Goal: Communication & Community: Participate in discussion

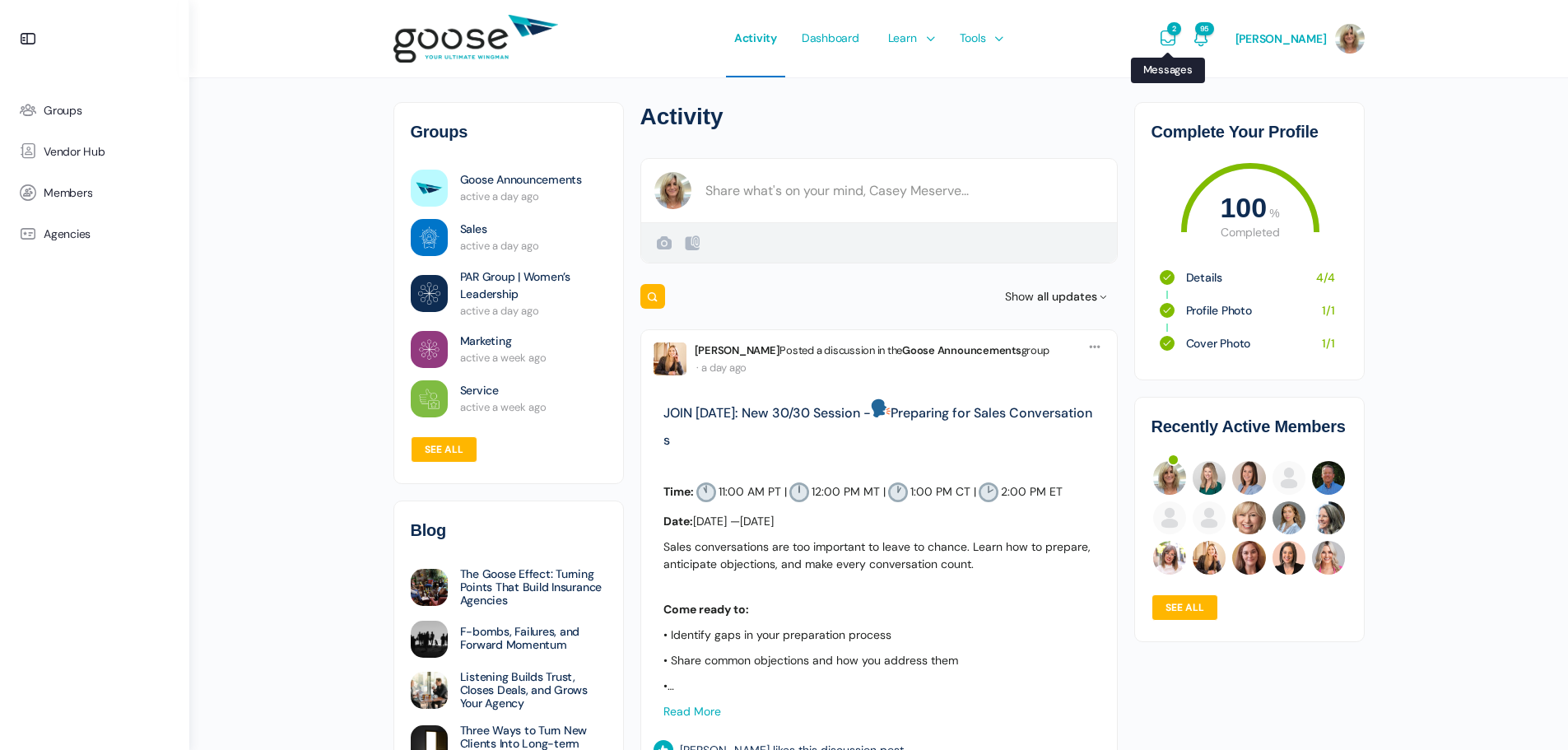
click at [1173, 30] on icon "Messages" at bounding box center [1168, 39] width 20 height 20
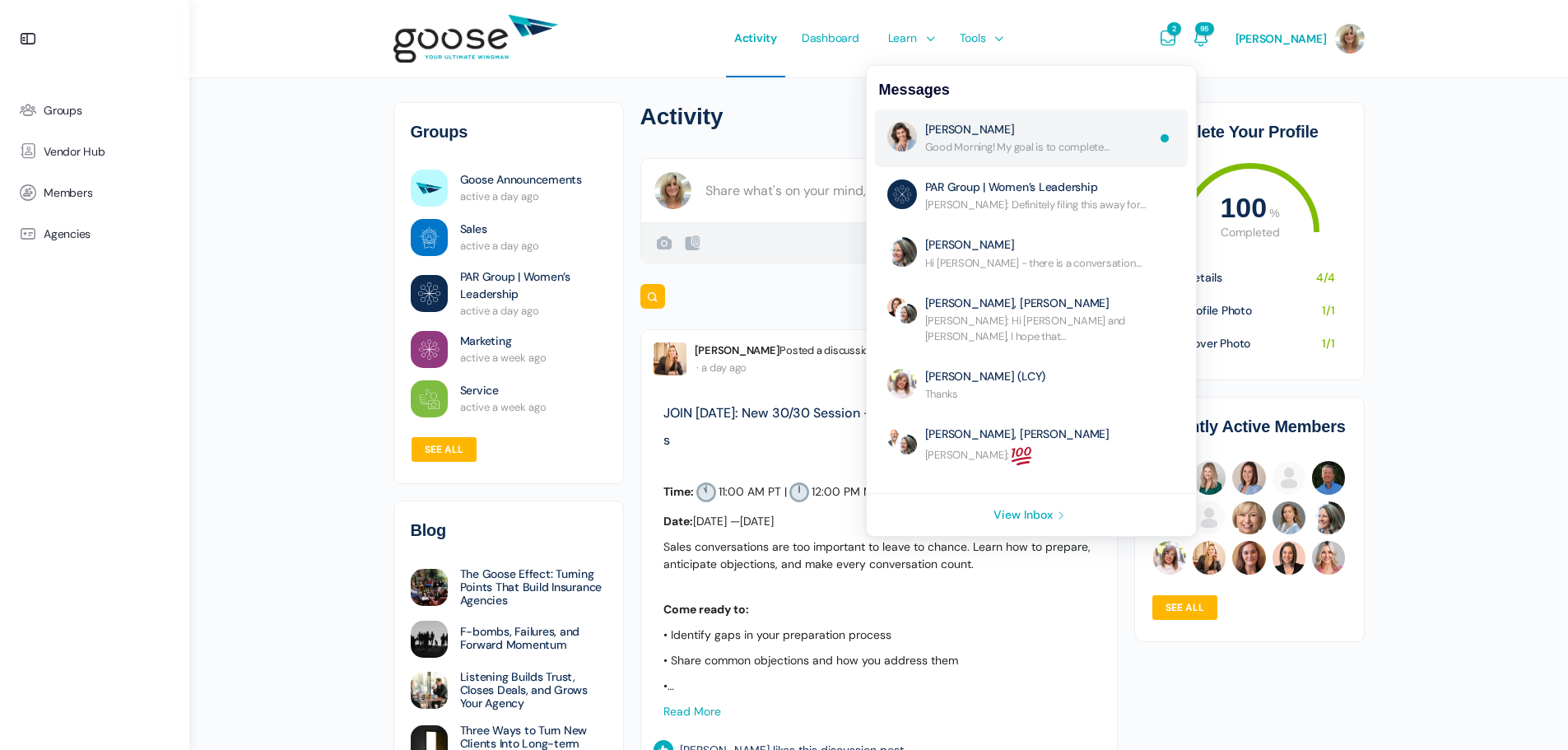
click at [1053, 129] on link "Re: No Subject" at bounding box center [1040, 138] width 229 height 32
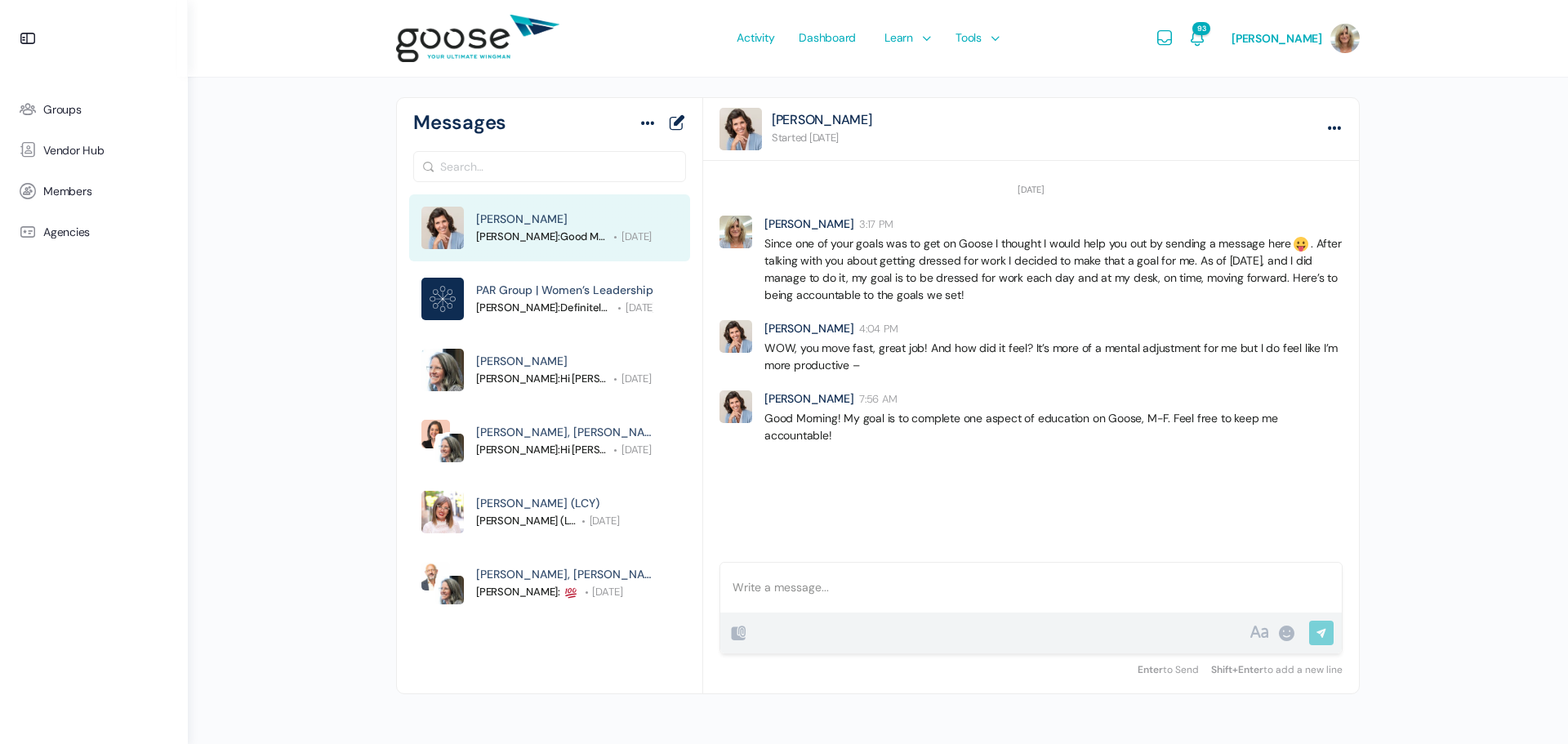
click at [801, 598] on div at bounding box center [1031, 587] width 621 height 50
click at [1310, 590] on p "Morning Lynne. You stop me at any time! I thought I would check in and see if y…" at bounding box center [1031, 578] width 597 height 34
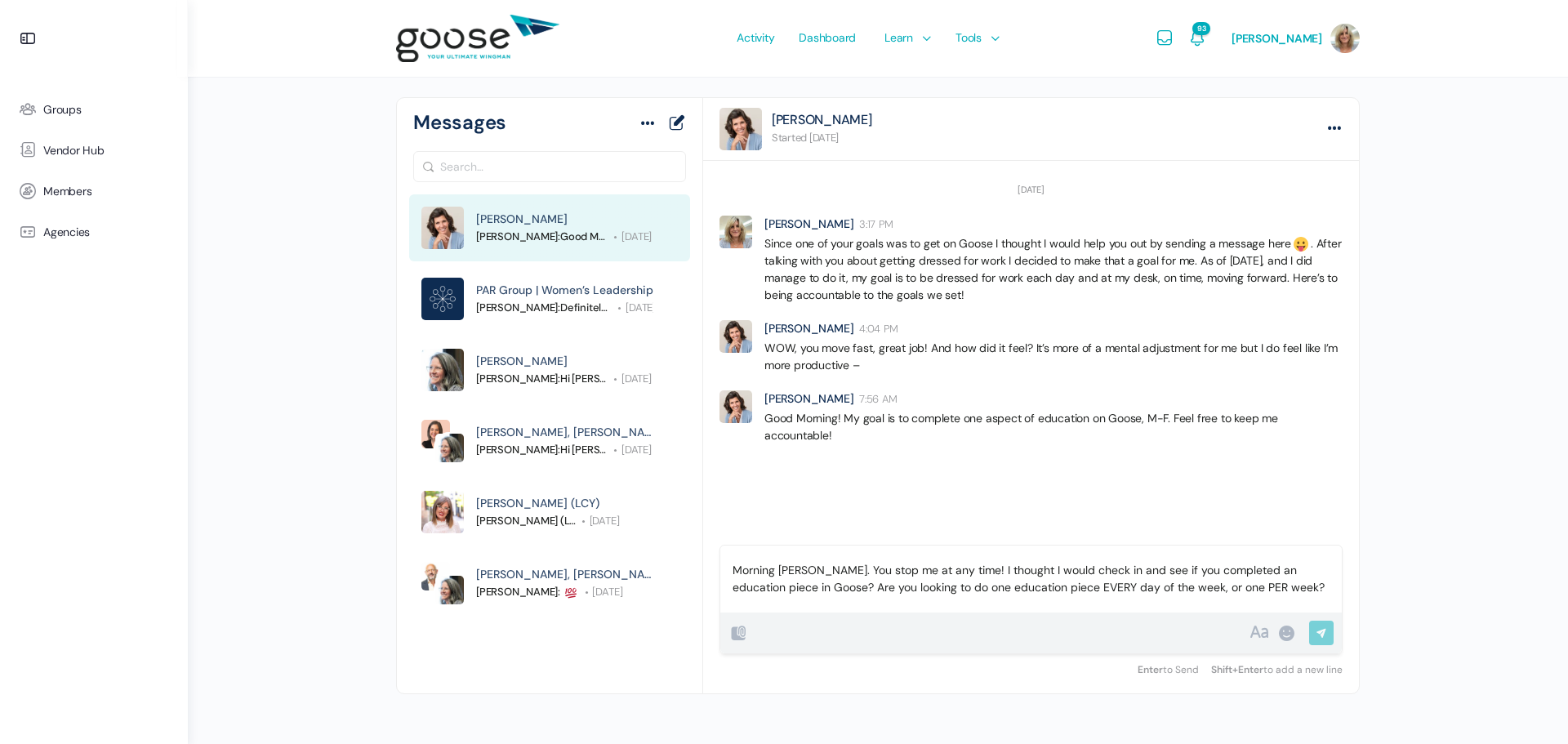
scroll to position [23, 0]
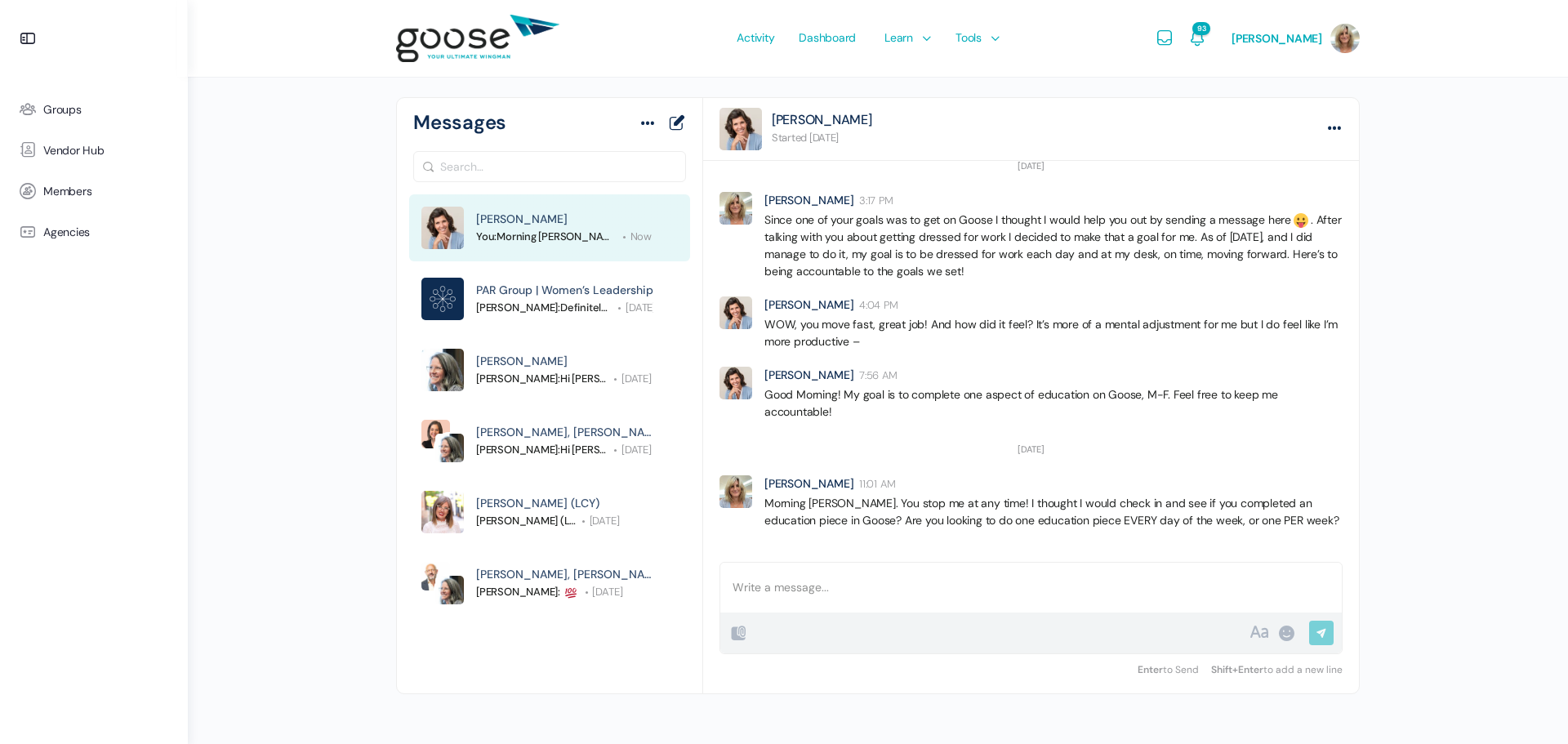
click at [1222, 517] on p "Morning Lynne. You stop me at any time! I thought I would check in and see if y…" at bounding box center [1054, 512] width 578 height 34
click at [849, 591] on div at bounding box center [1031, 587] width 621 height 50
click at [1315, 632] on input "Send Reply" at bounding box center [1321, 634] width 24 height 28
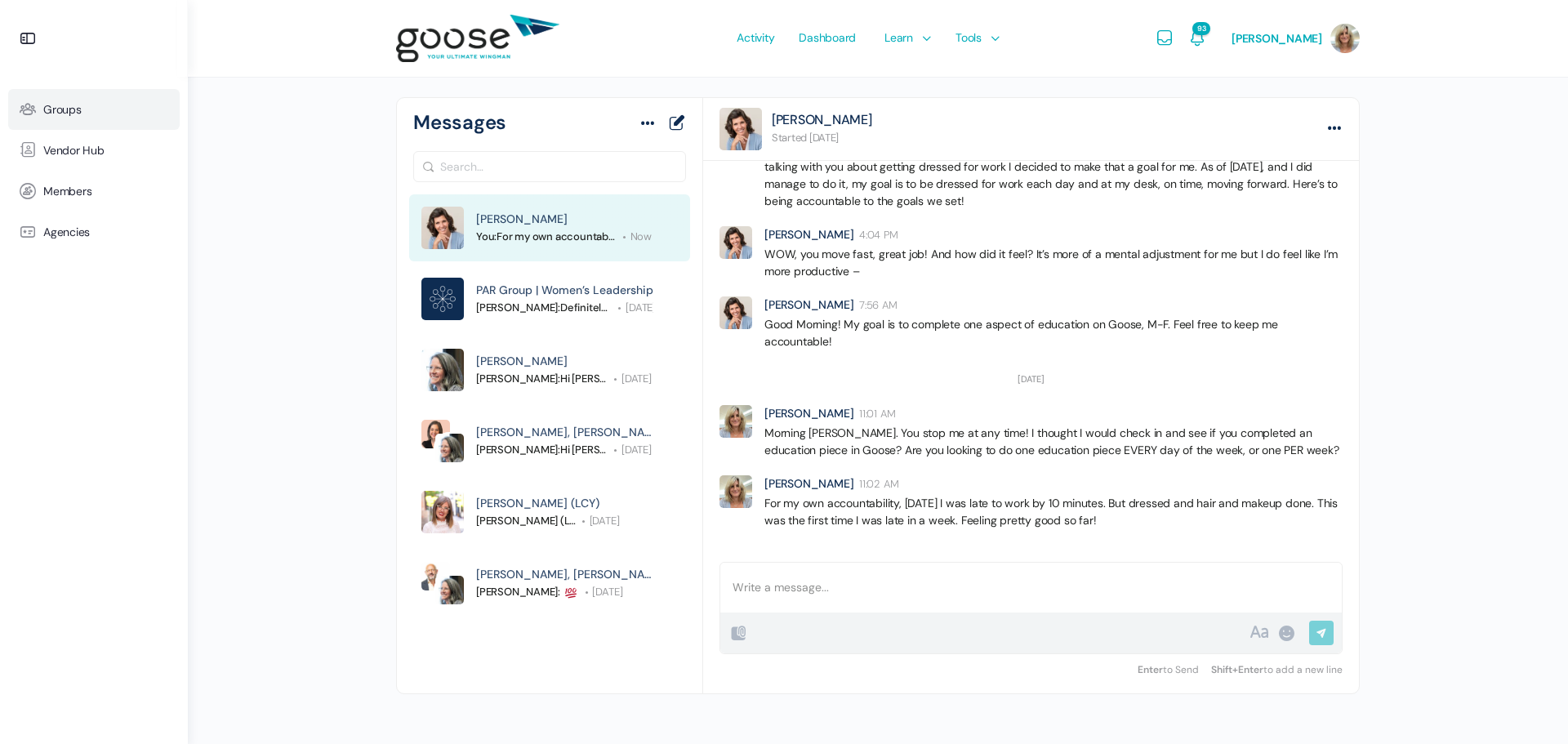
click at [81, 114] on span "Groups" at bounding box center [62, 110] width 39 height 14
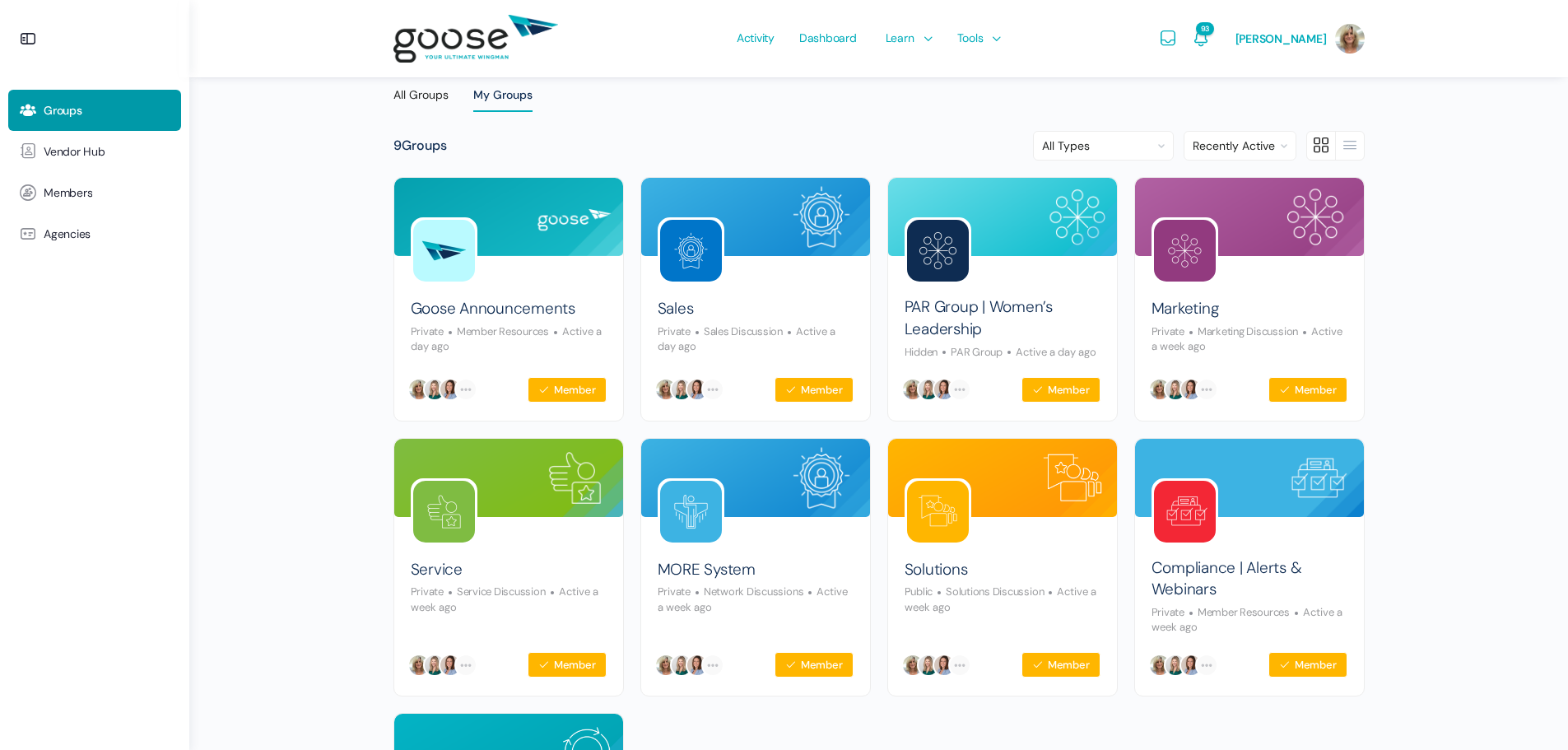
scroll to position [55, 0]
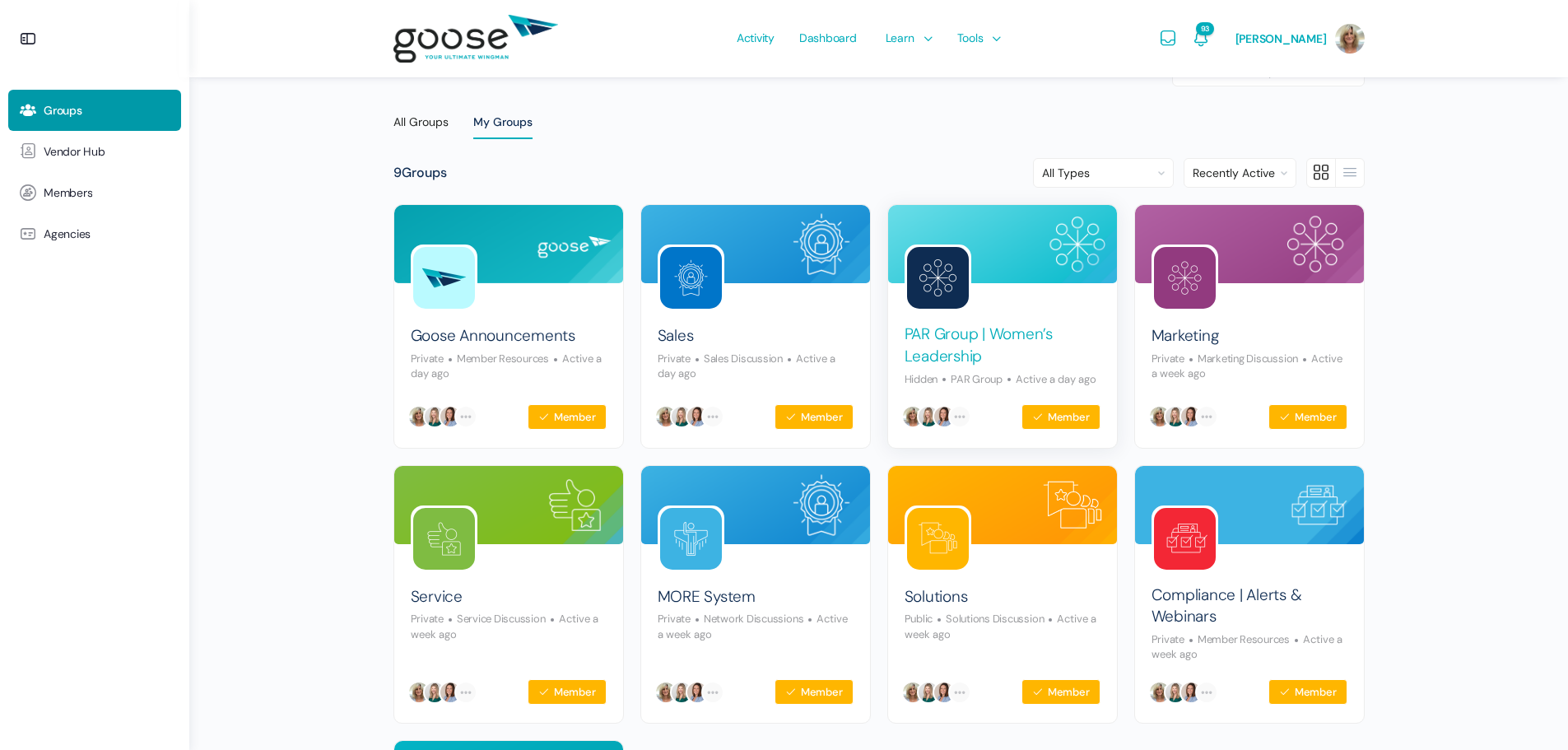
click at [977, 336] on link "PAR Group | Women’s Leadership" at bounding box center [1002, 345] width 196 height 43
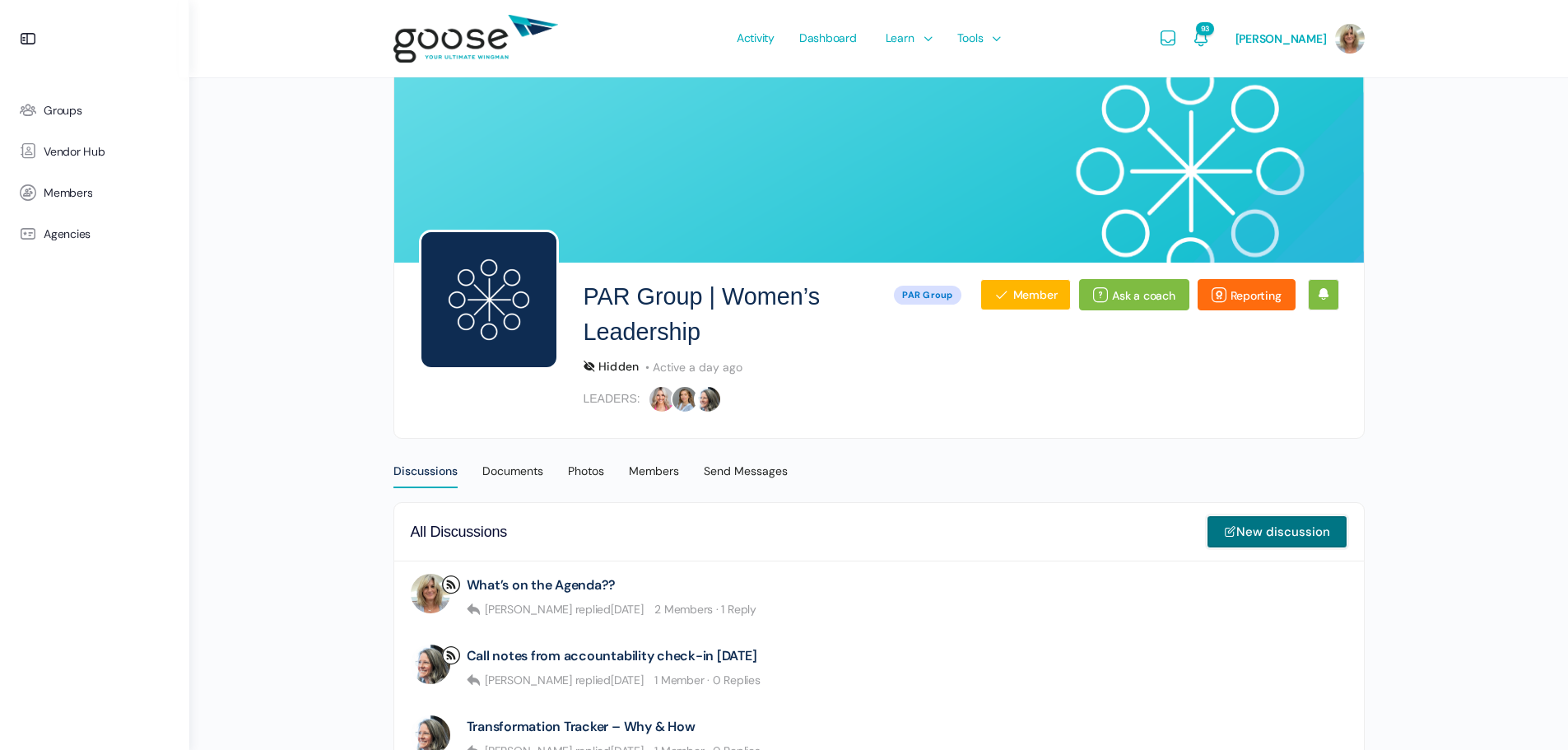
click at [1274, 526] on link "New discussion" at bounding box center [1277, 532] width 141 height 32
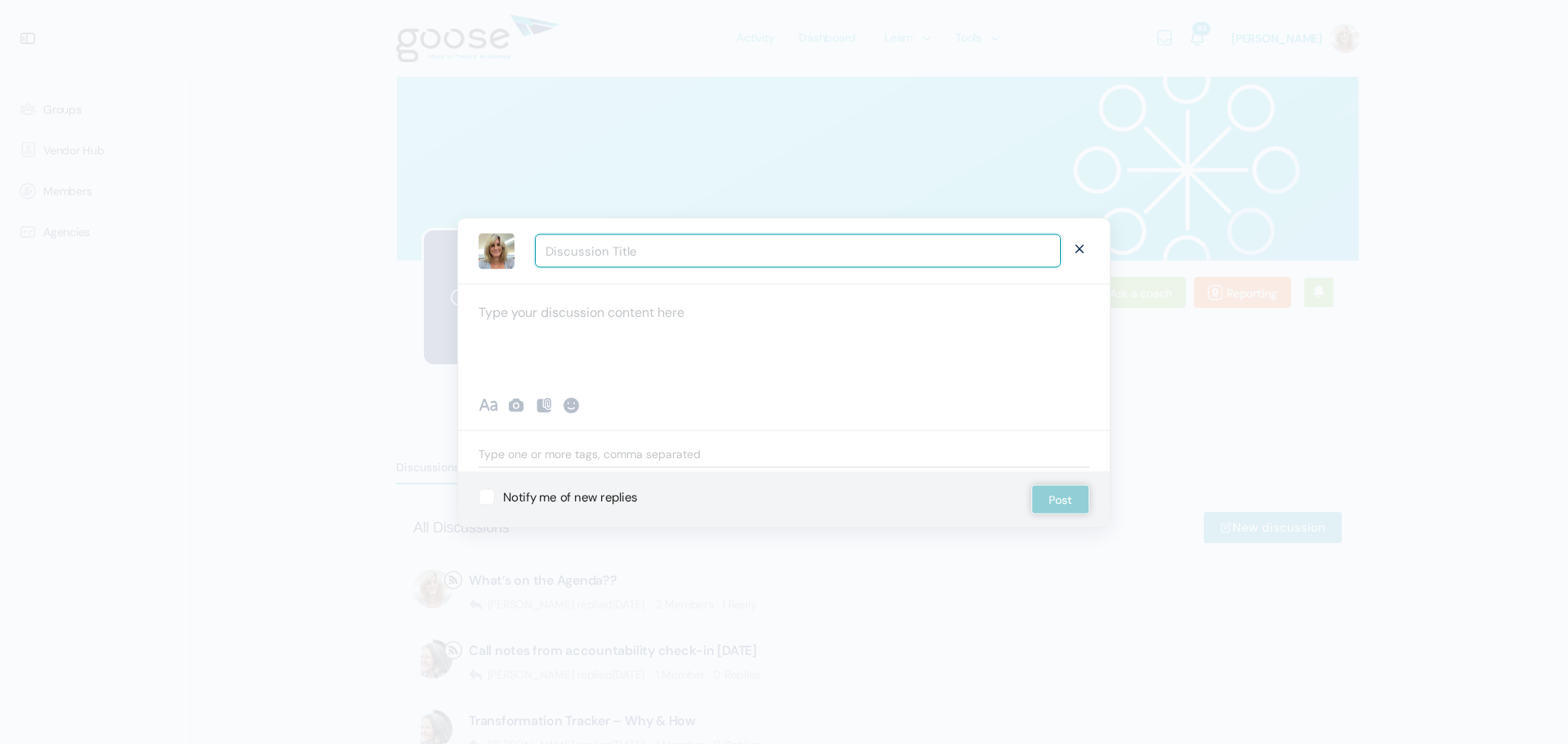
click at [621, 255] on input "Discussion Title" at bounding box center [797, 251] width 526 height 33
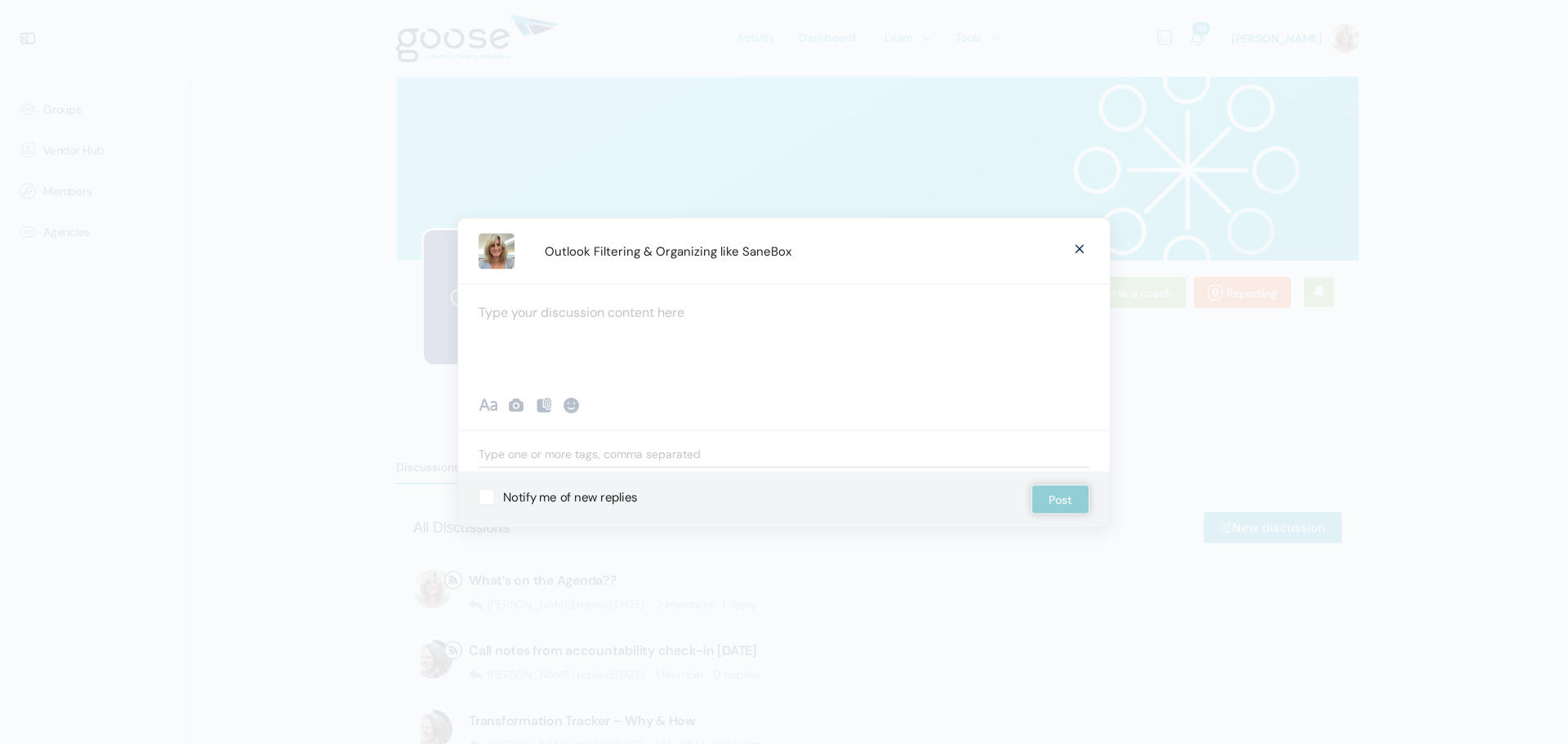
click at [644, 309] on div at bounding box center [784, 331] width 652 height 98
click at [832, 256] on input "Outlook Filtering & Organizing like SaneBox" at bounding box center [797, 251] width 526 height 33
type input "Outlook Filtering & Organizing like SaneBox / SuperHuman"
click at [617, 304] on div at bounding box center [784, 331] width 652 height 98
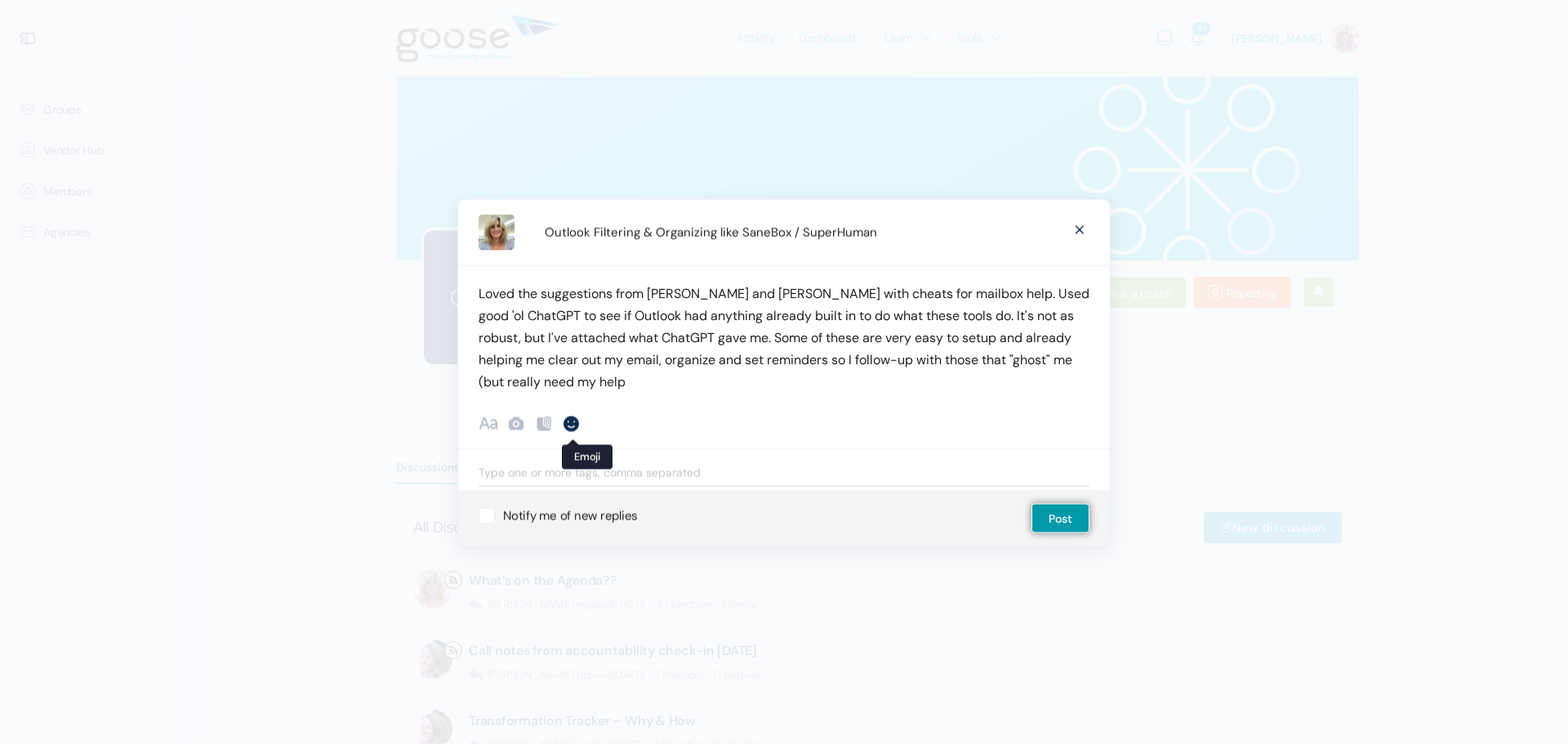
click at [577, 421] on div at bounding box center [571, 423] width 20 height 20
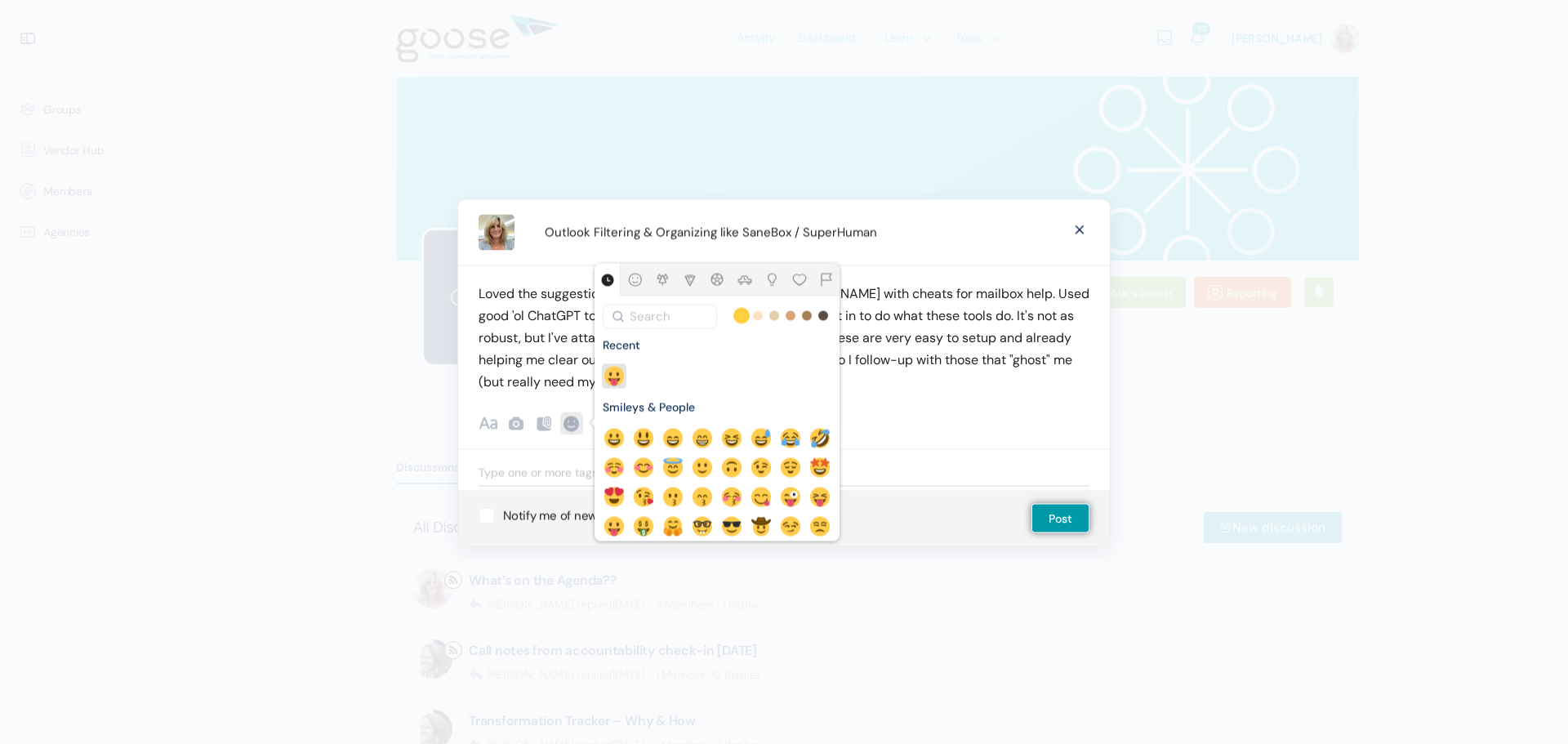
click at [611, 378] on img at bounding box center [614, 376] width 20 height 20
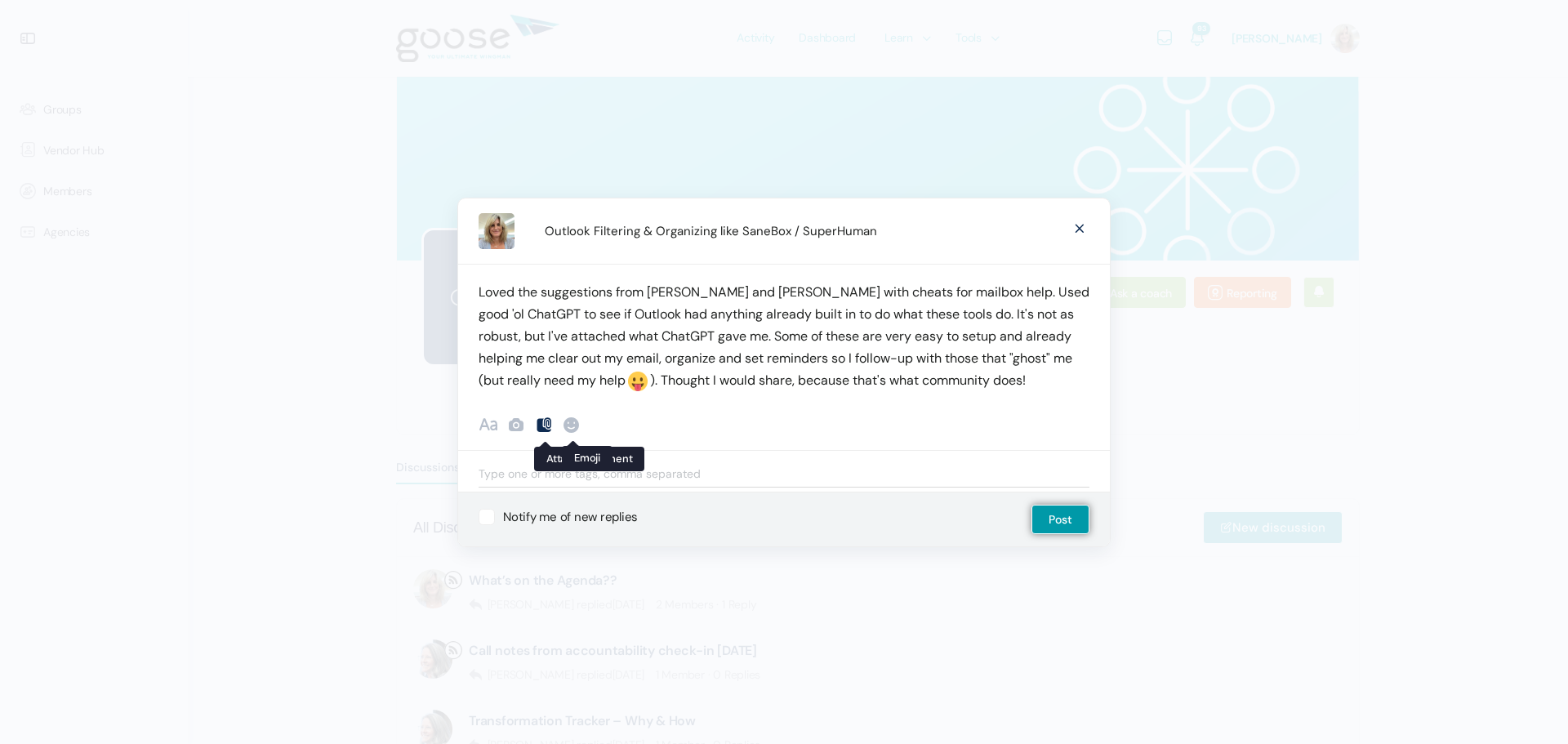
click at [545, 426] on icon at bounding box center [544, 424] width 20 height 20
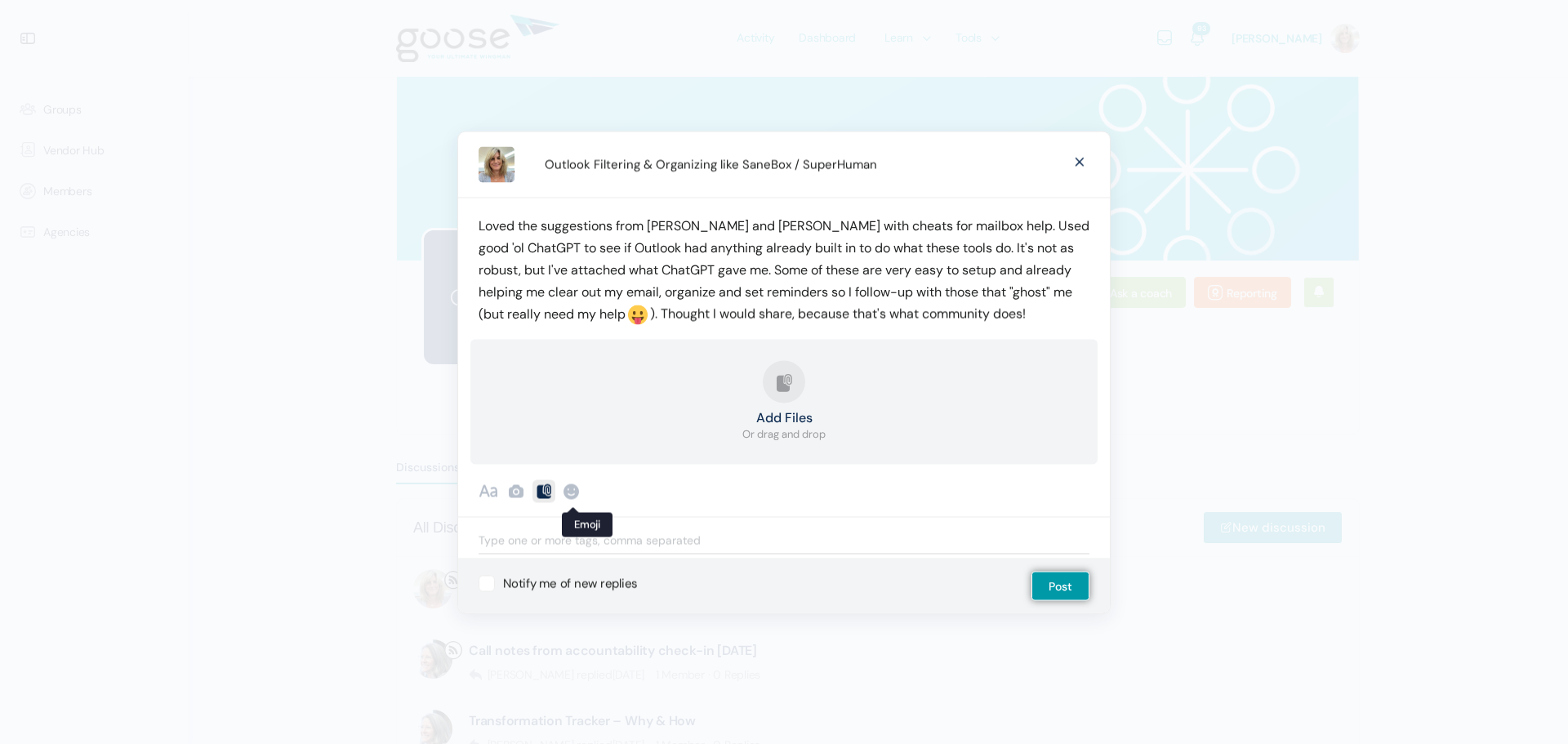
click at [758, 396] on button "Add Files Or drag and drop" at bounding box center [784, 401] width 83 height 81
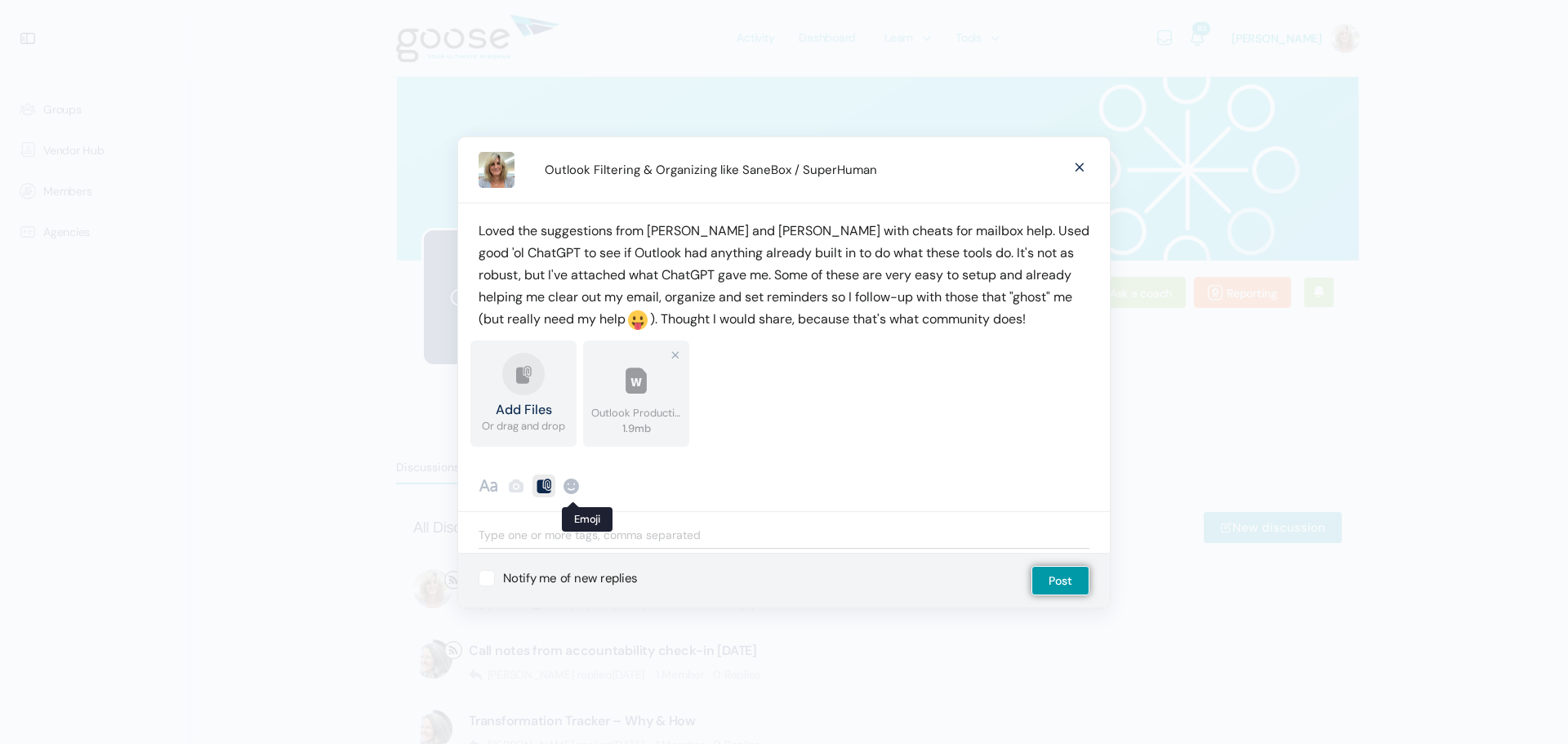
click at [635, 403] on div "Outlook Productivity Cheat Sheet.docx 1.9 MB" at bounding box center [636, 393] width 107 height 107
click at [950, 321] on p "Loved the suggestions from Erin and Alison with cheats for mailbox help. Used g…" at bounding box center [784, 276] width 611 height 113
click at [1057, 577] on button "Post" at bounding box center [1060, 580] width 58 height 30
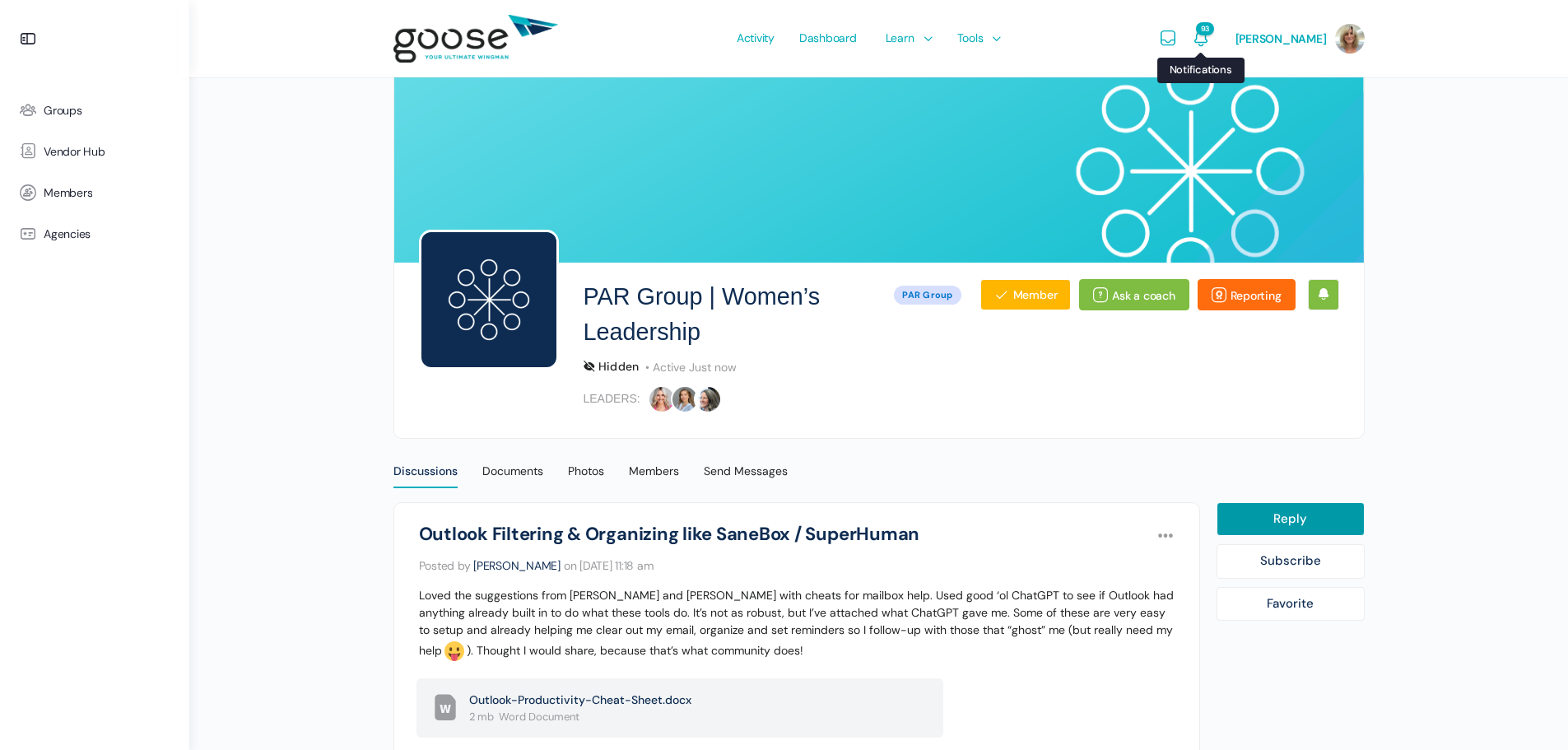
click at [1205, 40] on icon "Notifications" at bounding box center [1202, 39] width 20 height 20
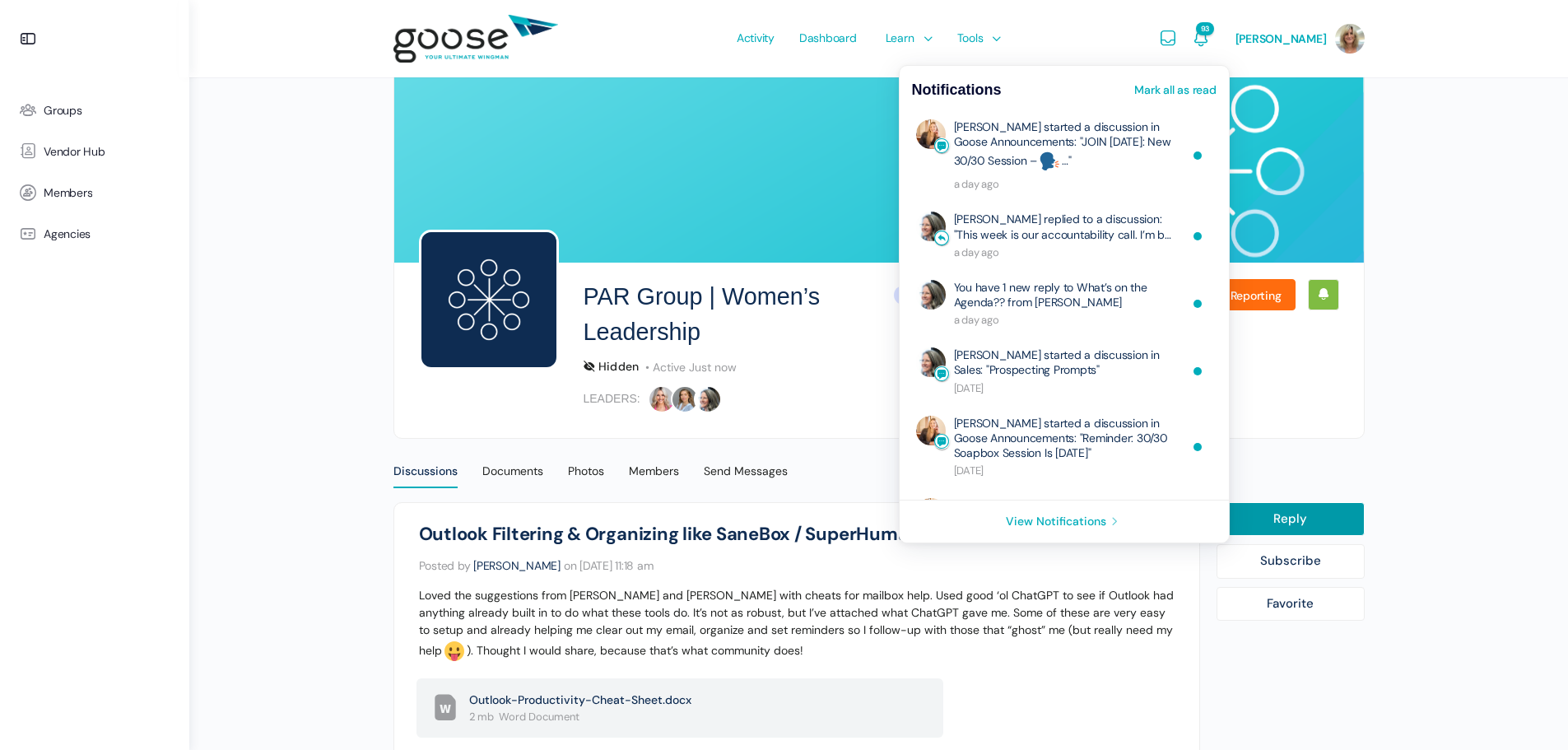
click at [1171, 88] on link "Mark all as read" at bounding box center [1175, 89] width 81 height 12
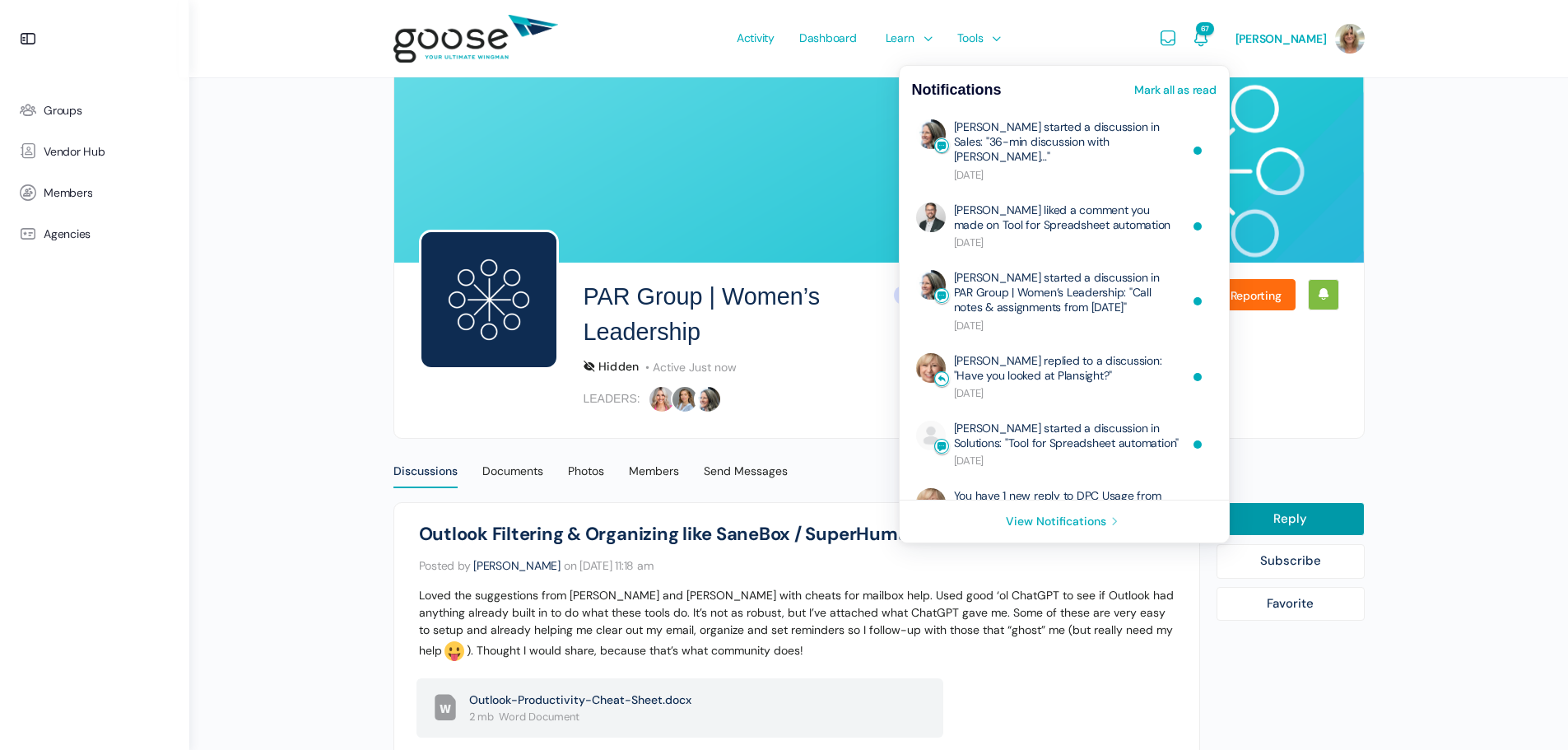
click at [1163, 87] on link "Mark all as read" at bounding box center [1175, 89] width 81 height 12
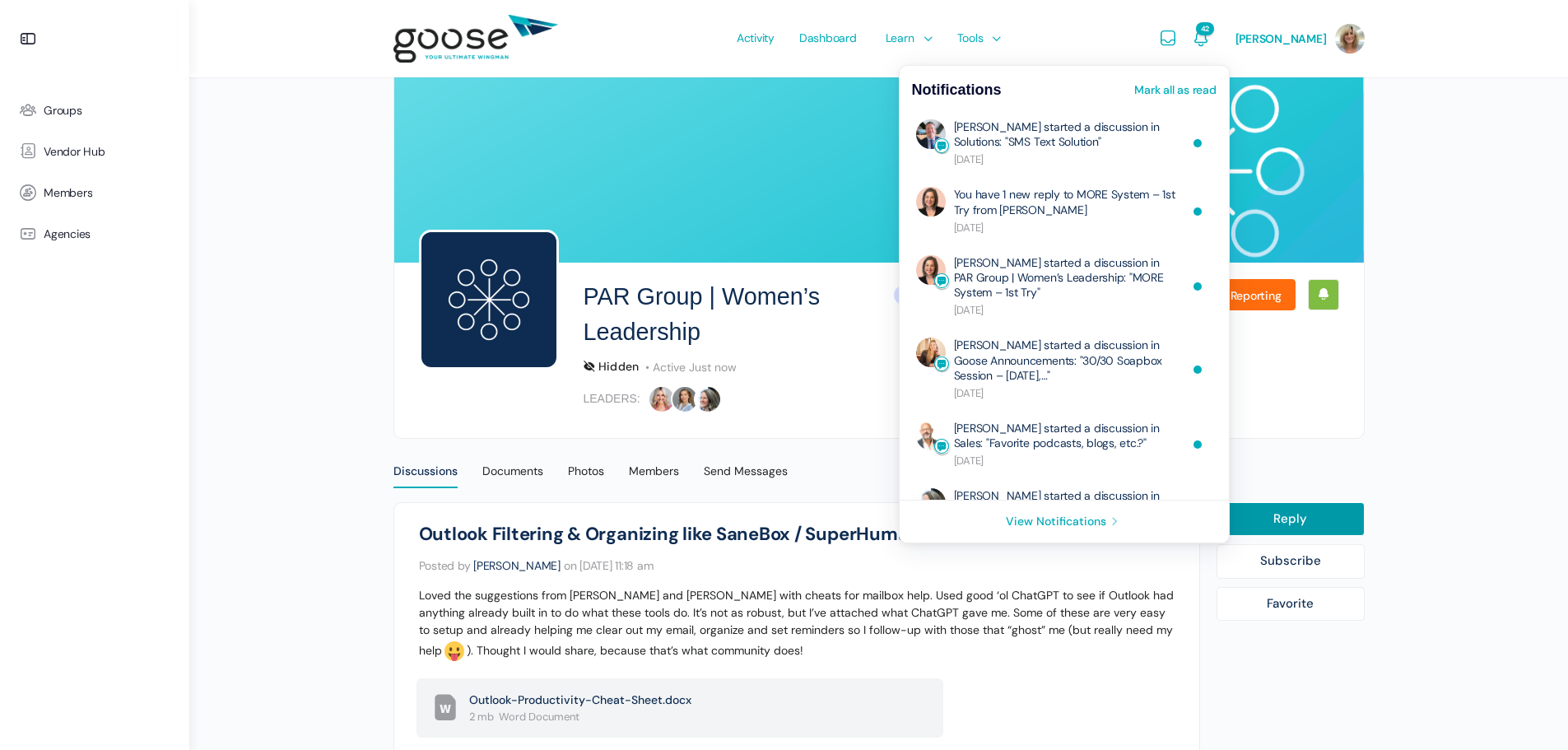
click at [1163, 87] on link "Mark all as read" at bounding box center [1175, 89] width 81 height 12
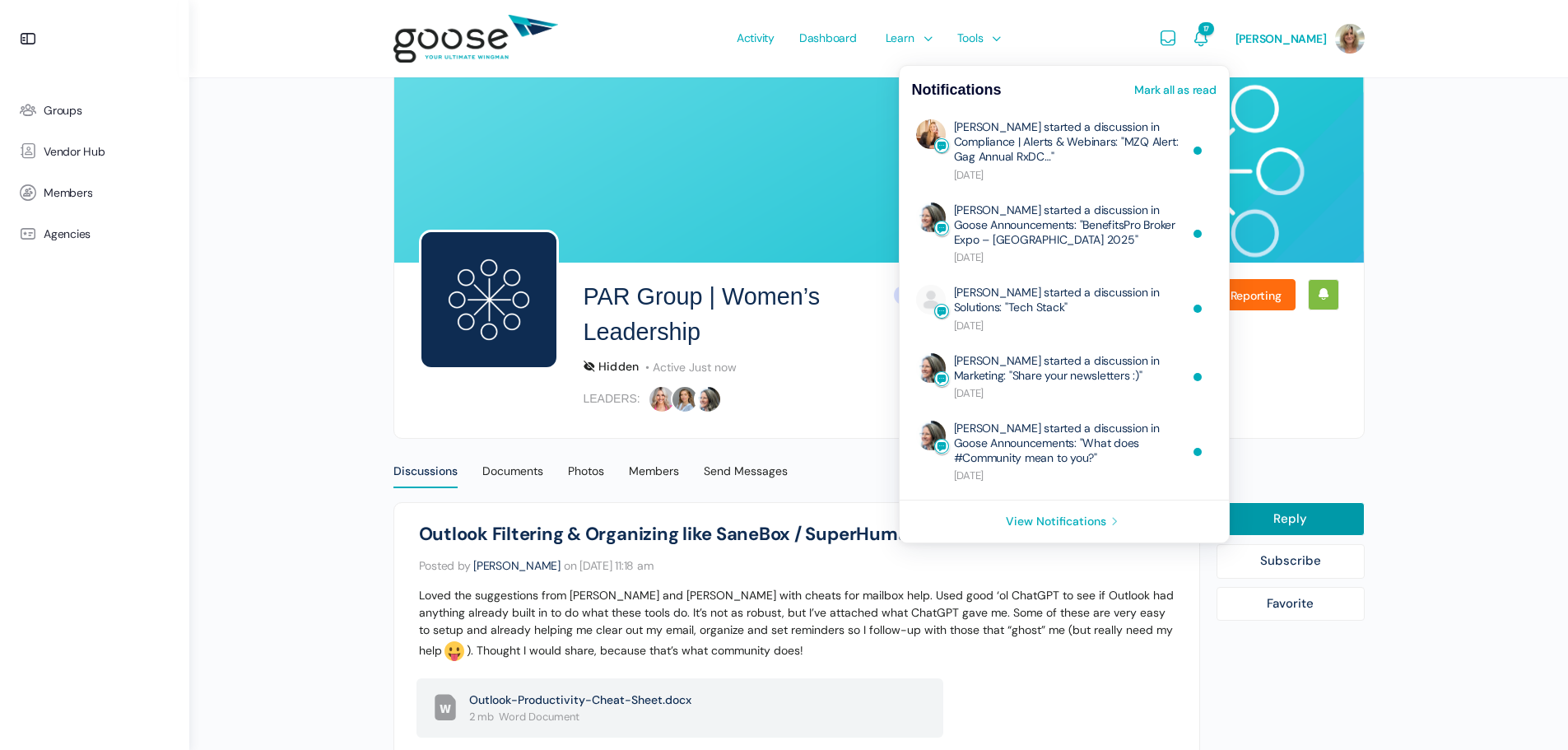
click at [1163, 87] on link "Mark all as read" at bounding box center [1175, 89] width 81 height 12
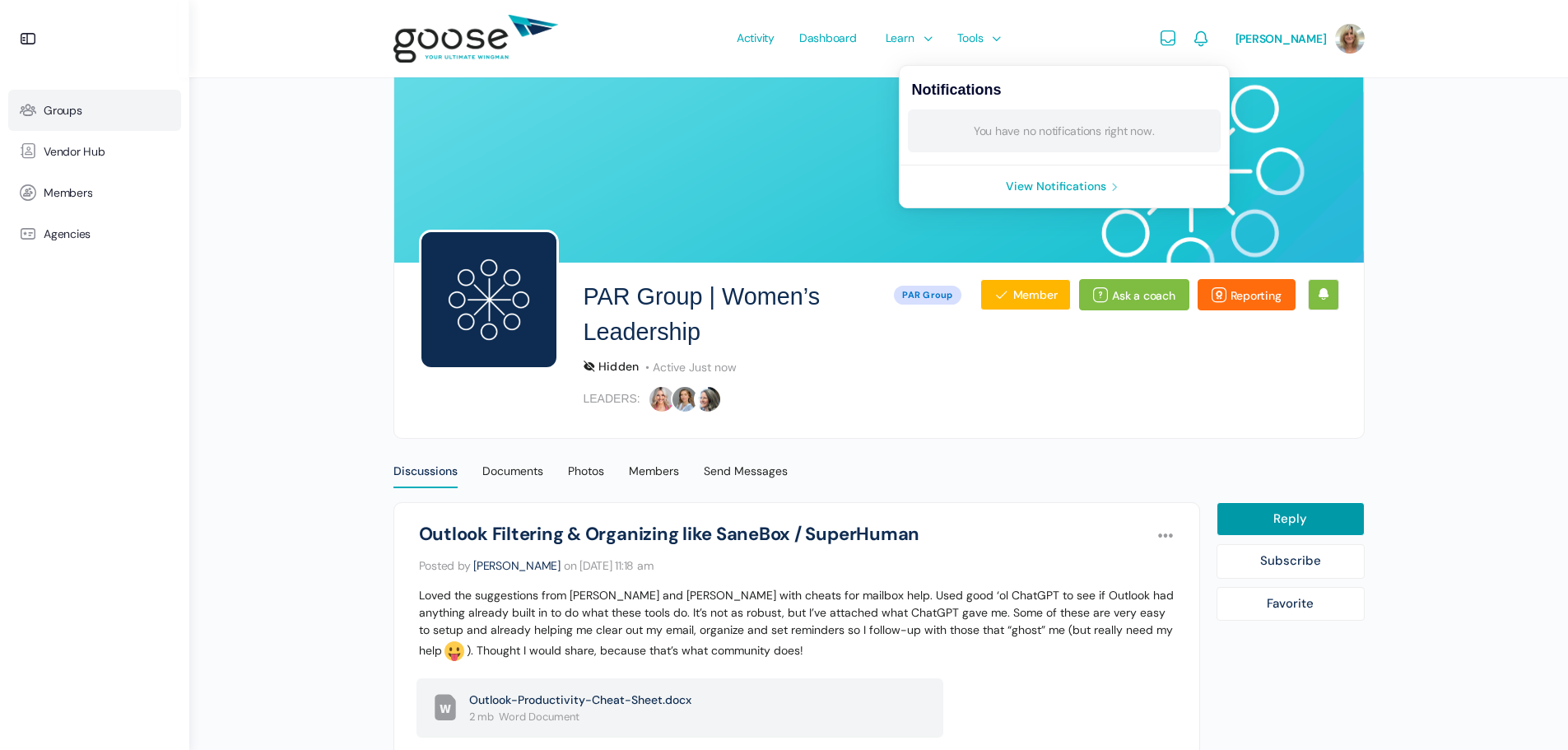
click at [65, 114] on span "Groups" at bounding box center [62, 111] width 39 height 14
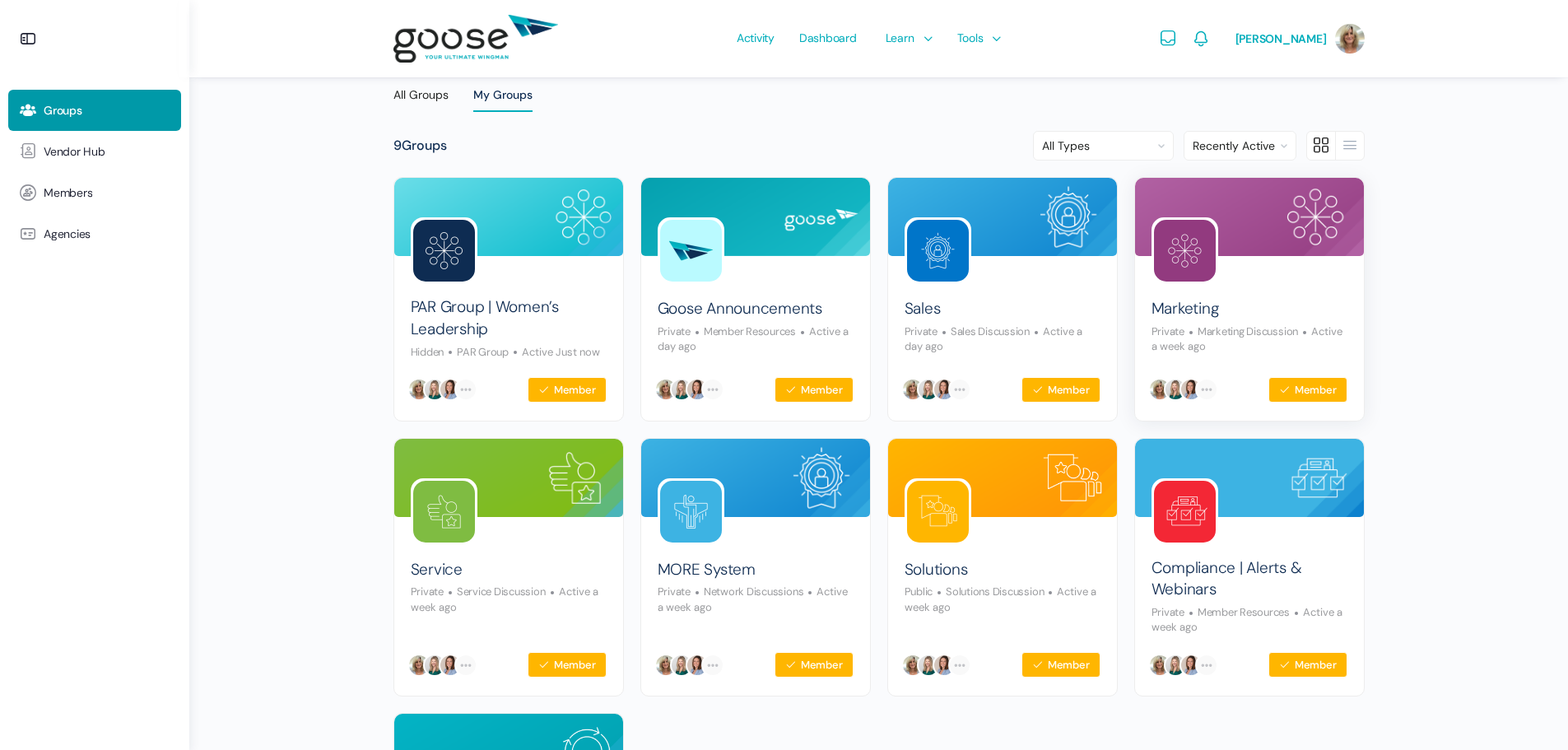
scroll to position [164, 0]
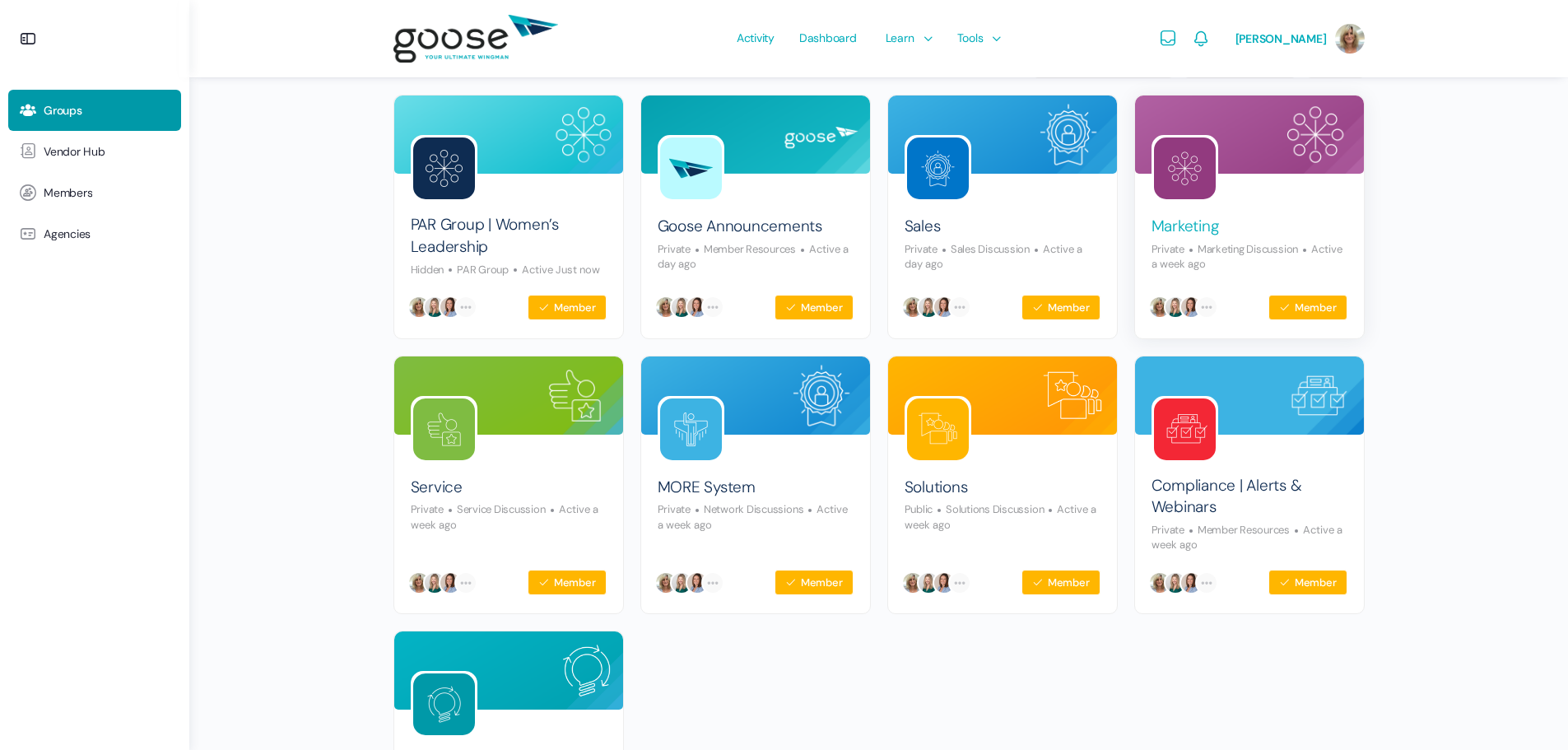
click at [1191, 220] on link "Marketing" at bounding box center [1186, 227] width 69 height 23
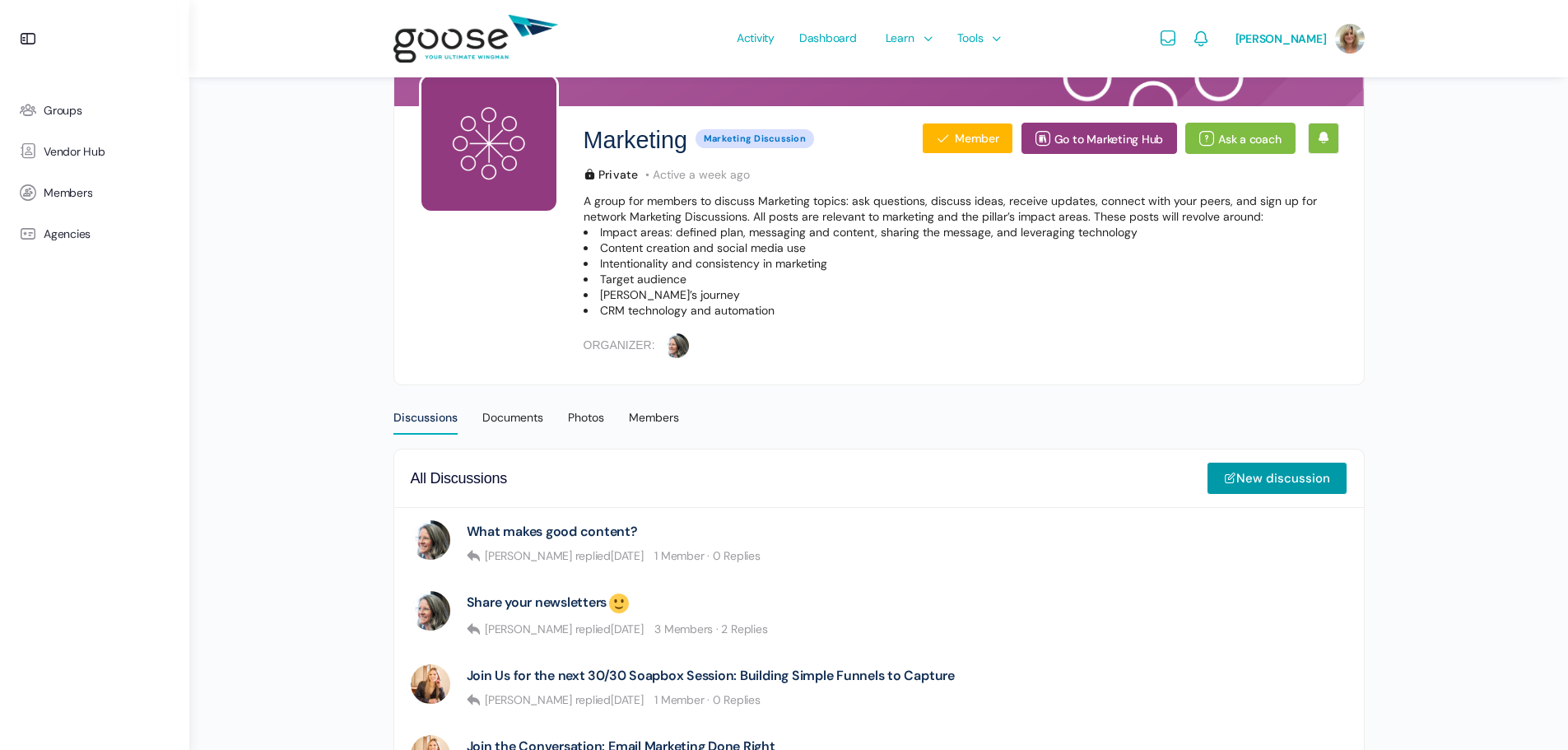
scroll to position [82, 0]
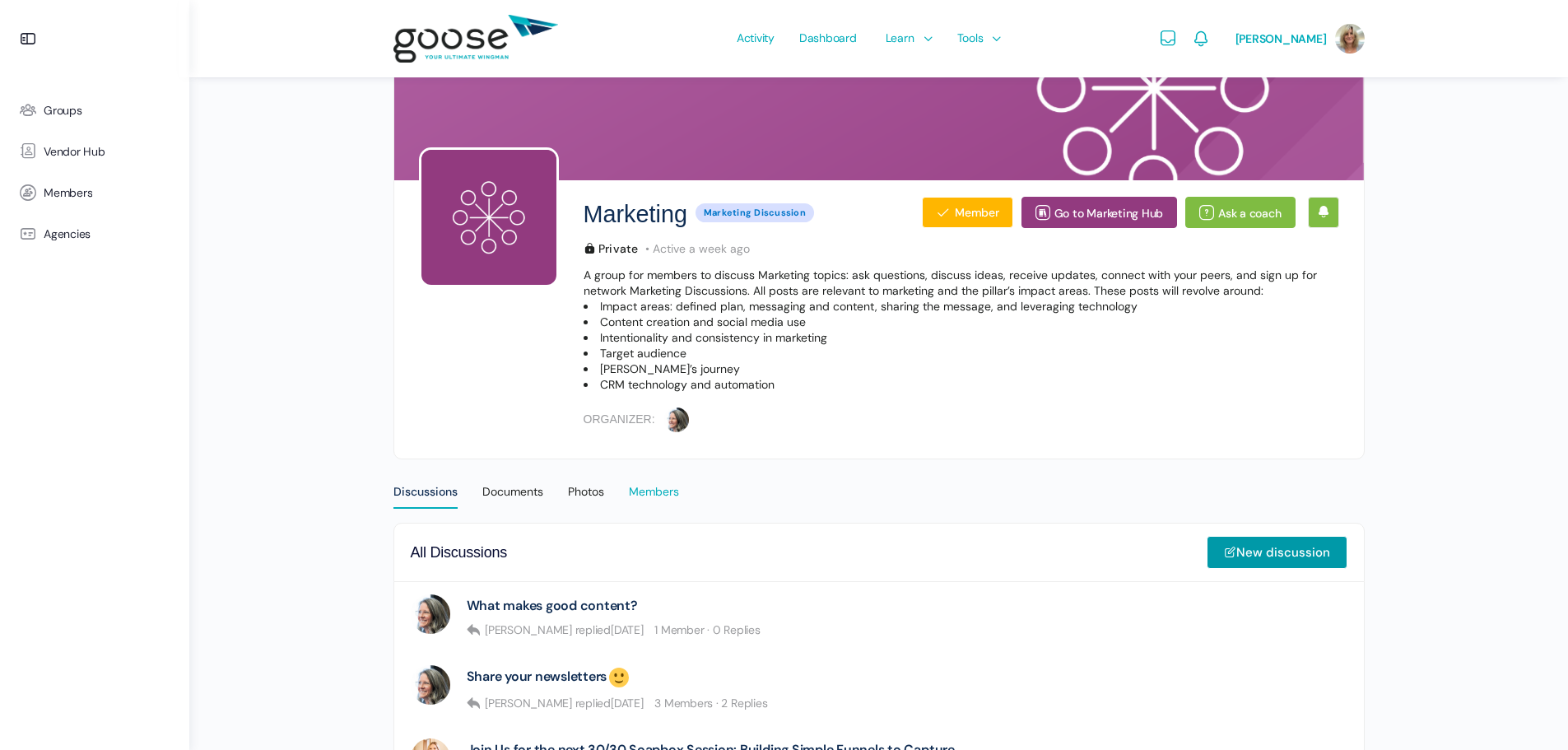
click at [663, 487] on div "Members" at bounding box center [654, 495] width 51 height 24
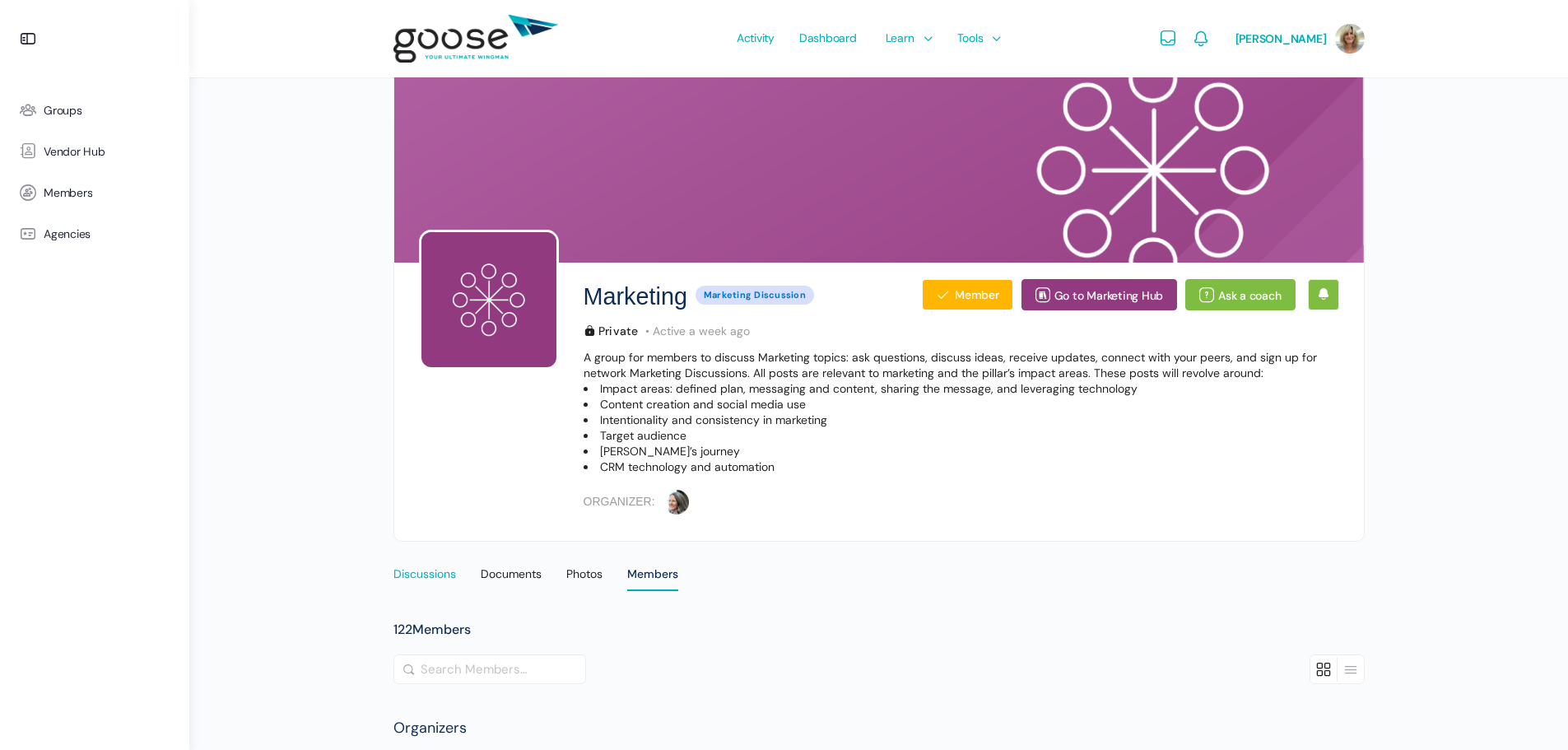
click at [410, 575] on div "Discussions" at bounding box center [424, 578] width 62 height 24
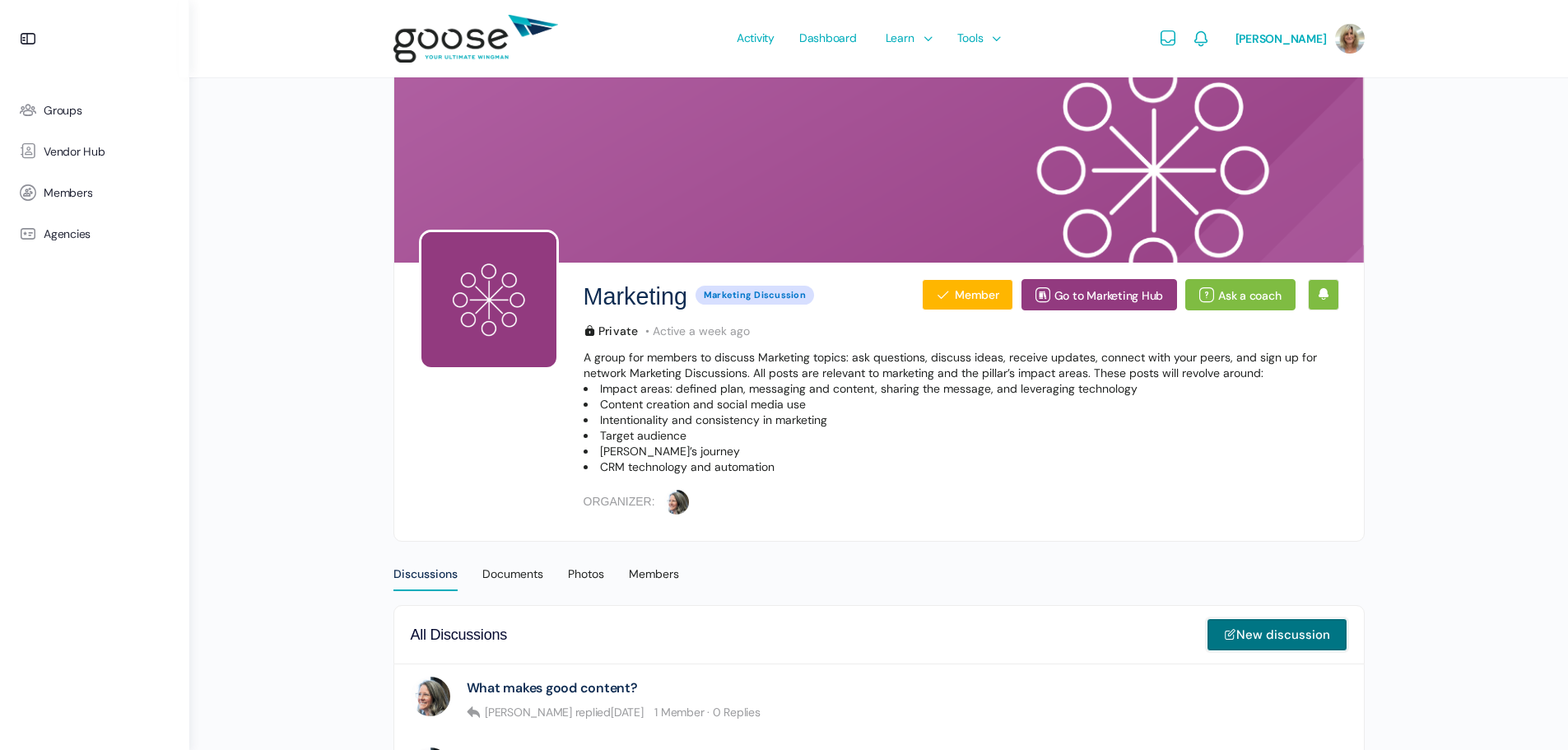
click at [1276, 633] on link "New discussion" at bounding box center [1277, 634] width 141 height 32
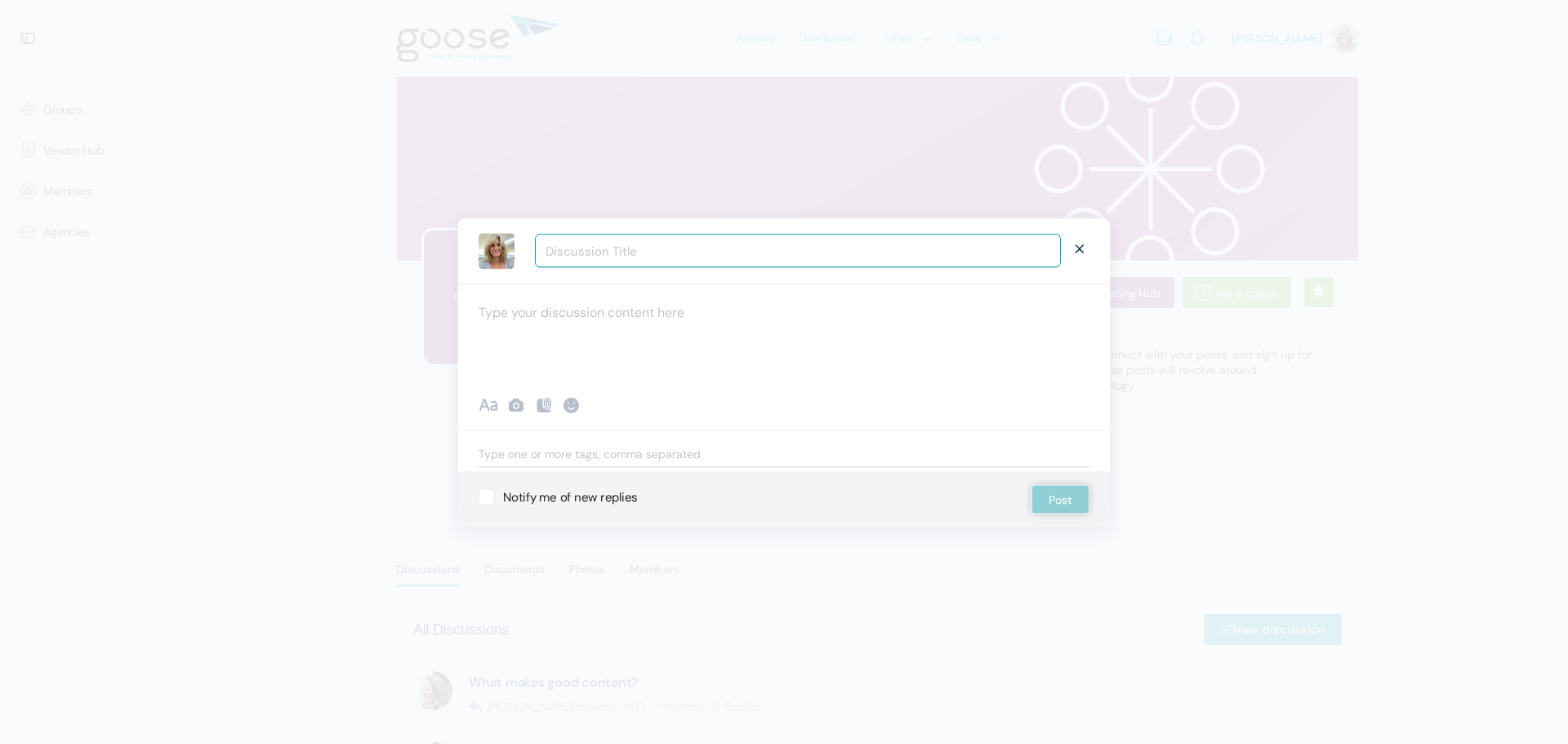
click at [545, 305] on div at bounding box center [784, 331] width 652 height 98
click at [580, 255] on input "Discussion Title" at bounding box center [797, 251] width 526 height 33
type input "HubSpot Email... can I include a video"
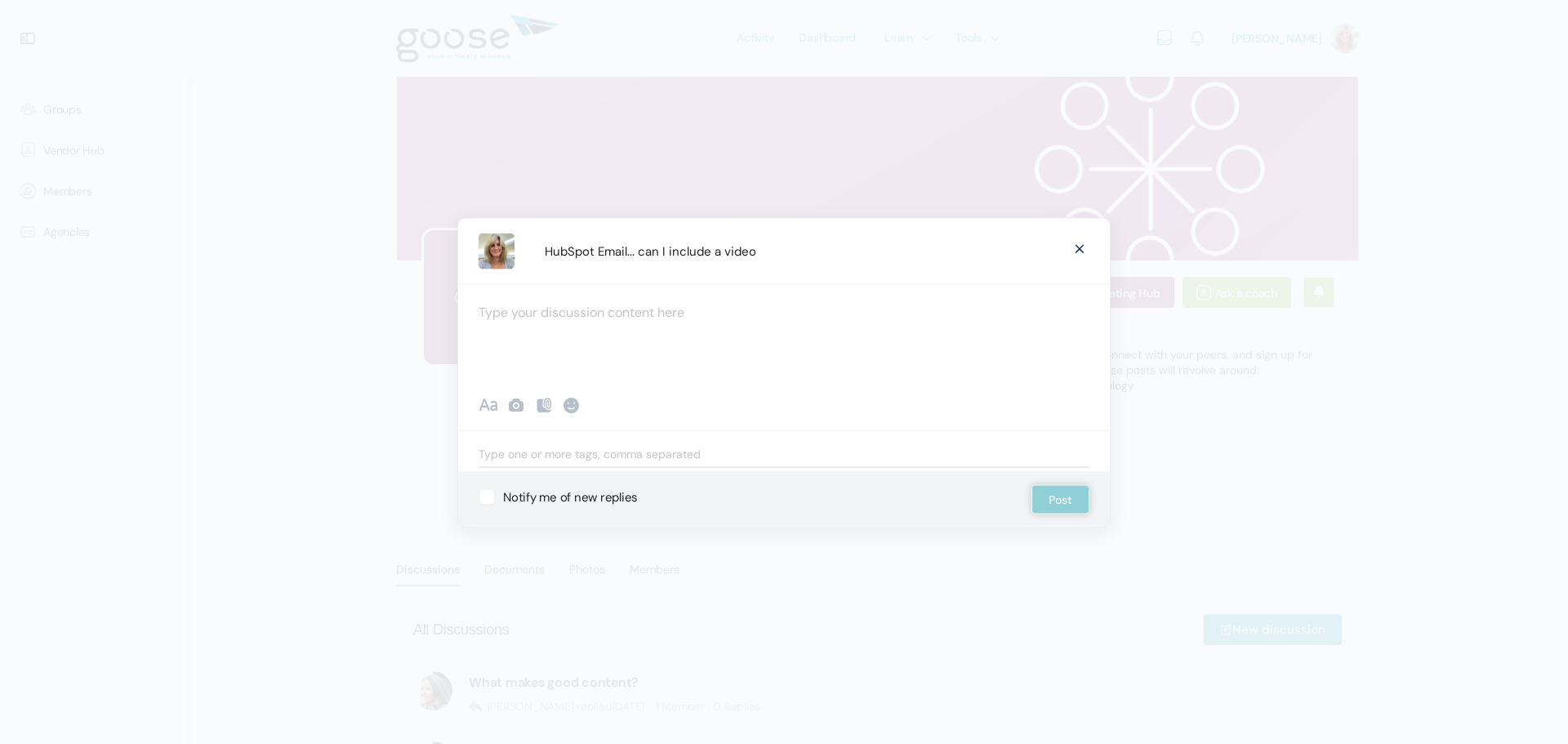
click at [639, 329] on div at bounding box center [784, 331] width 652 height 98
click at [618, 494] on label "Notify me of new replies" at bounding box center [738, 497] width 520 height 16
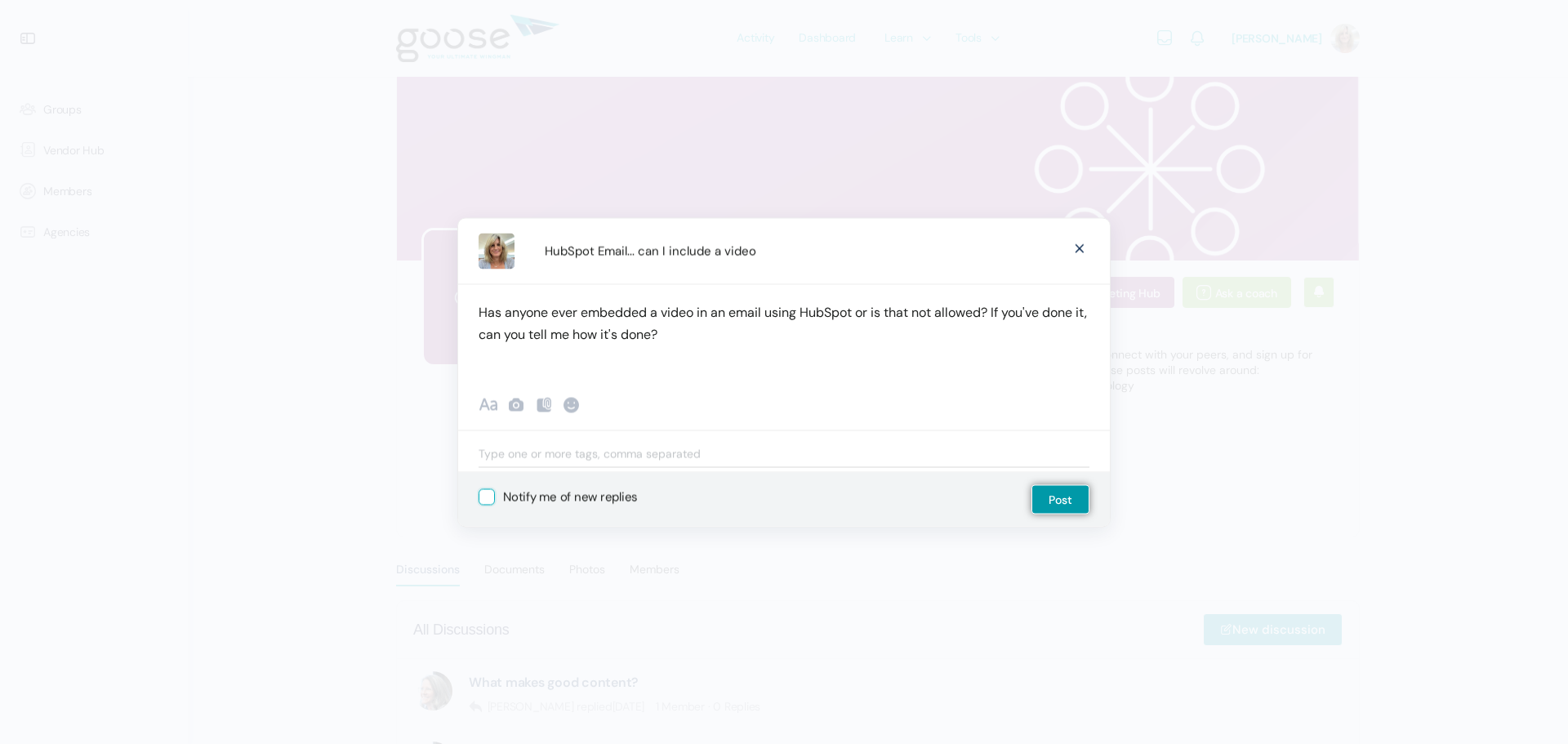
click at [489, 494] on input "Notify me of new replies" at bounding box center [484, 494] width 11 height 11
checkbox input "true"
click at [1050, 495] on button "Post" at bounding box center [1060, 499] width 58 height 30
